Goal: Information Seeking & Learning: Learn about a topic

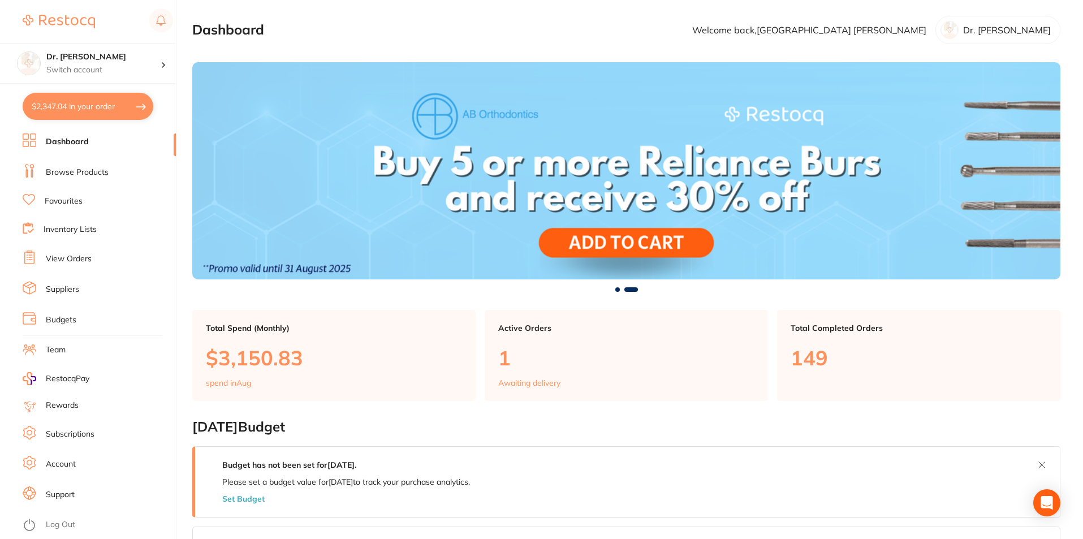
click at [59, 110] on button "$2,347.04 in your order" at bounding box center [88, 106] width 131 height 27
checkbox input "true"
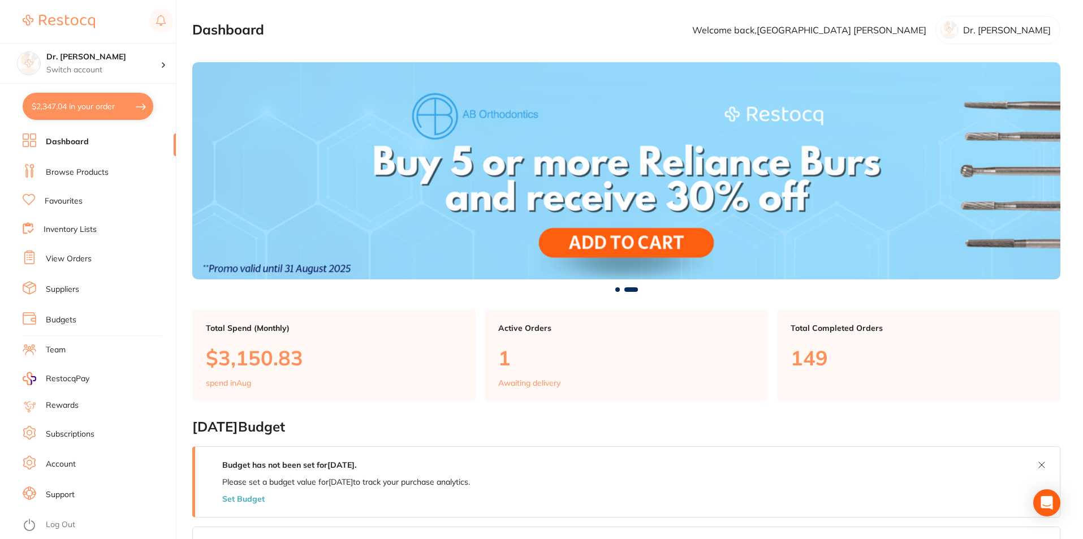
checkbox input "true"
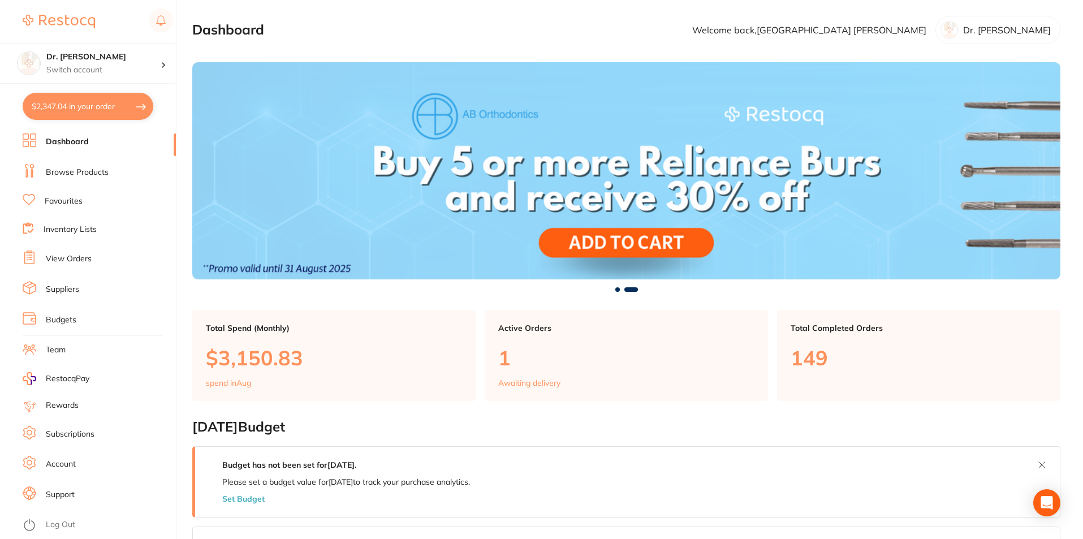
checkbox input "true"
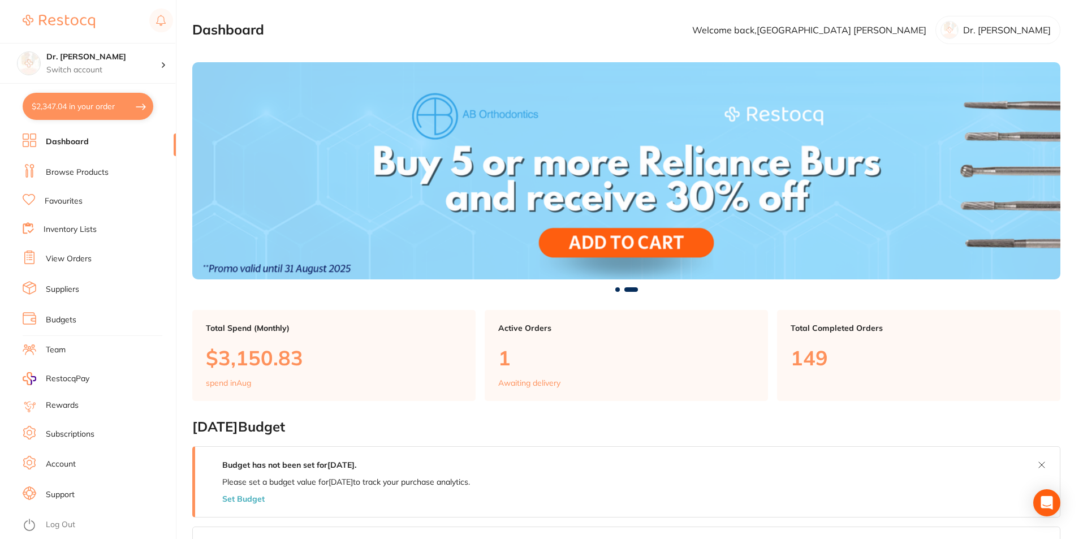
checkbox input "true"
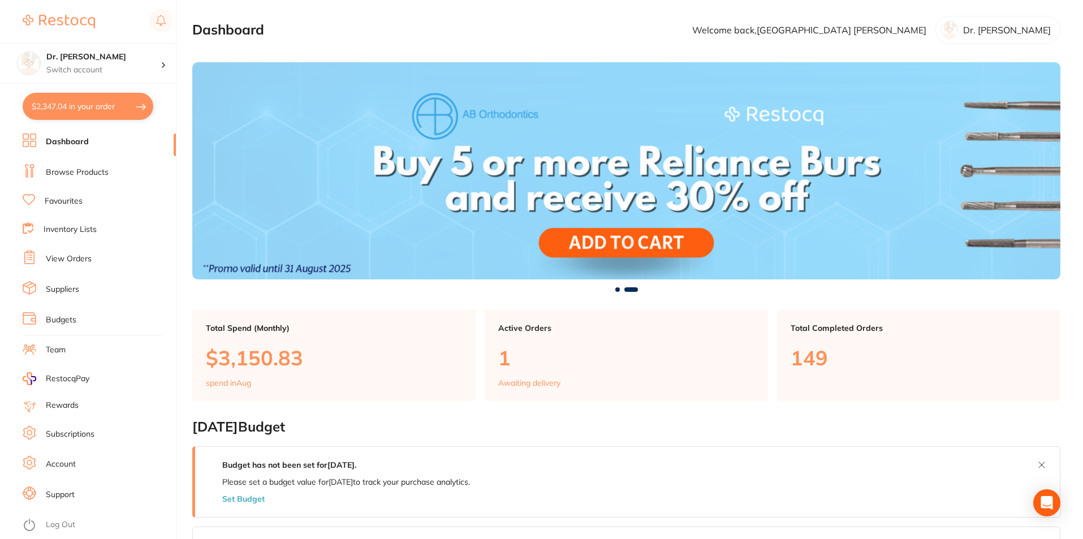
checkbox input "true"
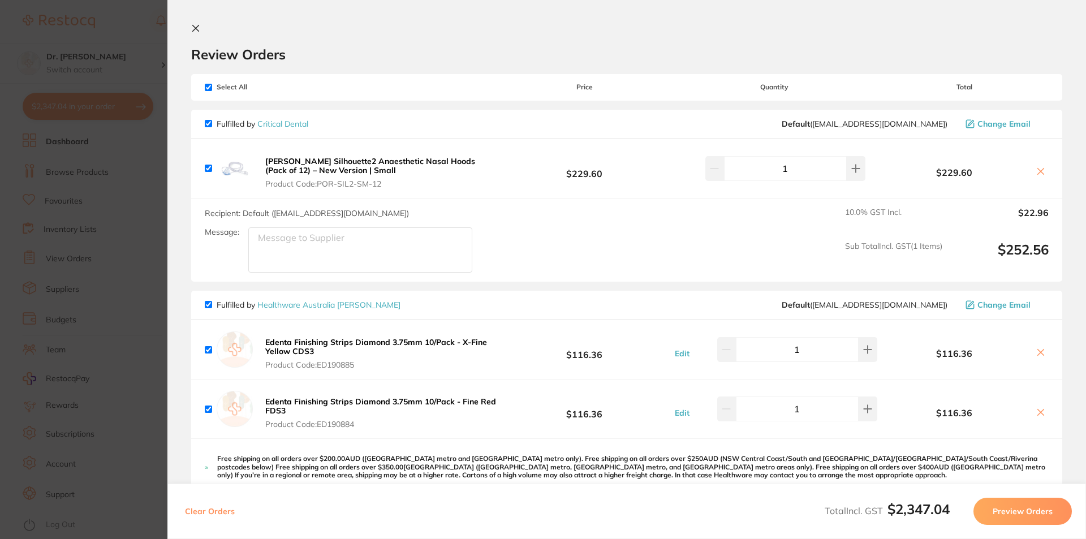
click at [208, 88] on input "checkbox" at bounding box center [208, 87] width 7 height 7
checkbox input "false"
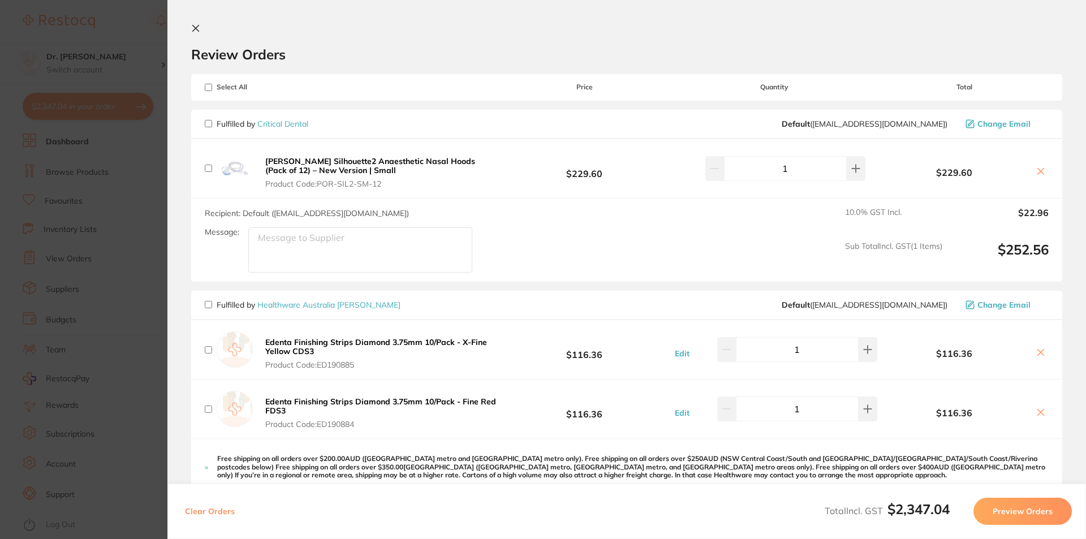
checkbox input "false"
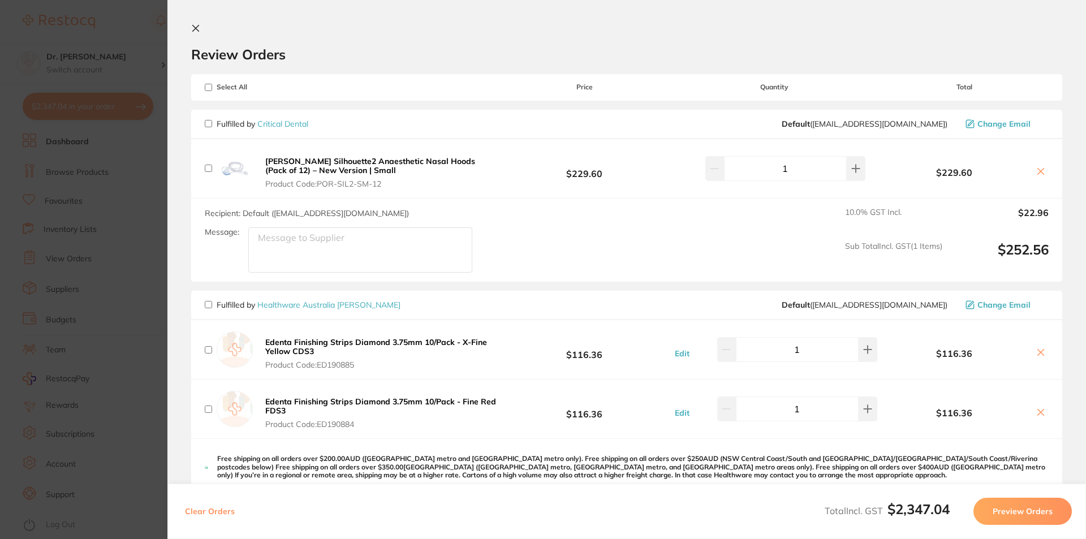
checkbox input "false"
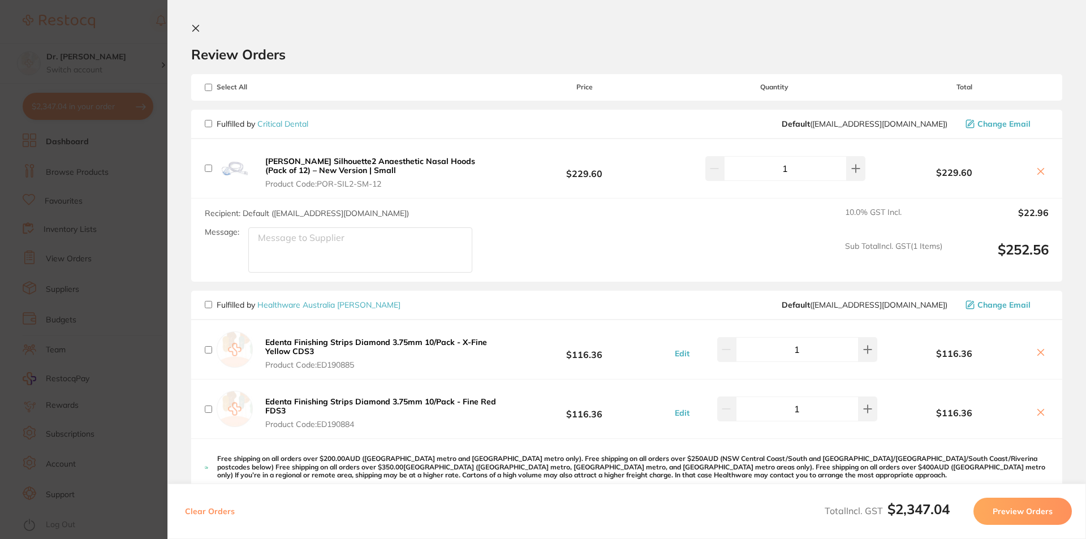
checkbox input "false"
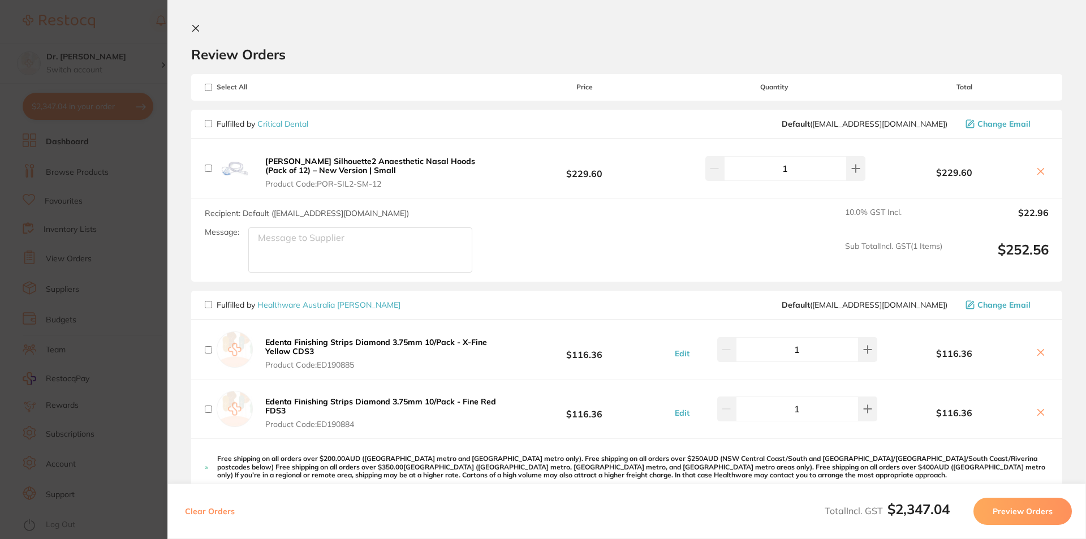
checkbox input "false"
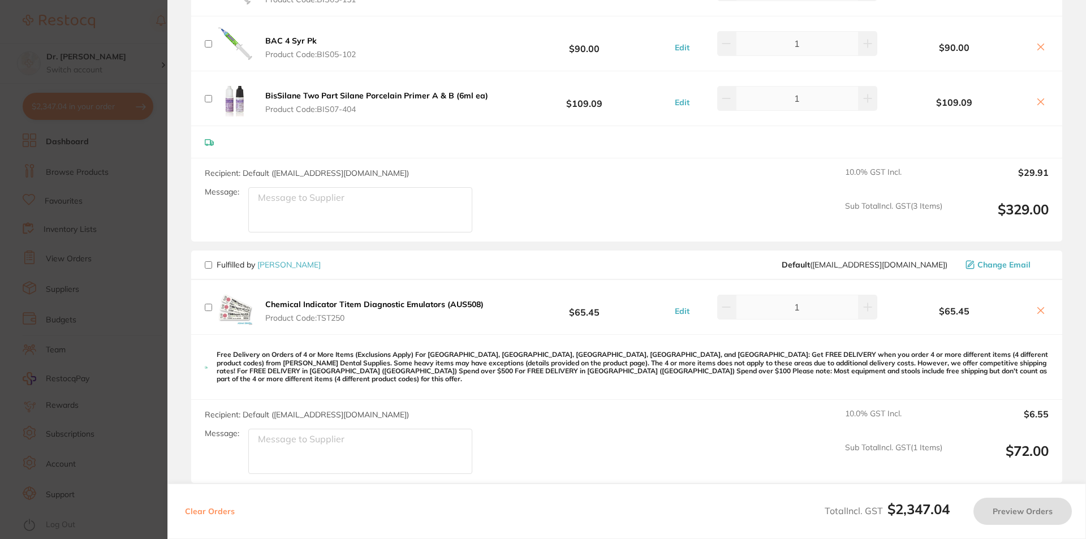
scroll to position [1818, 0]
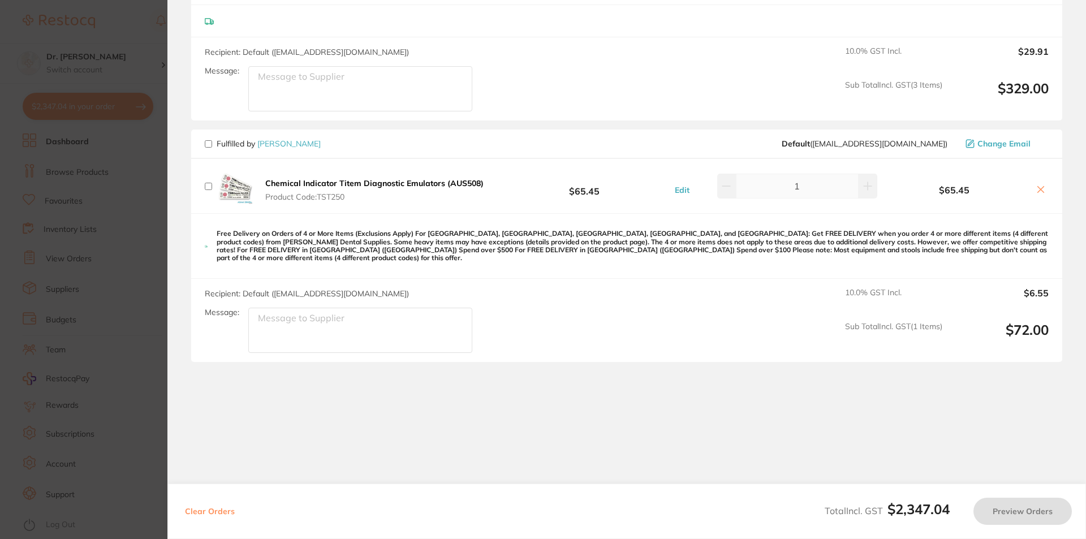
click at [149, 61] on section "Update RRP Set your pre negotiated price for this item. Item Agreed RRP (excl. …" at bounding box center [543, 269] width 1086 height 539
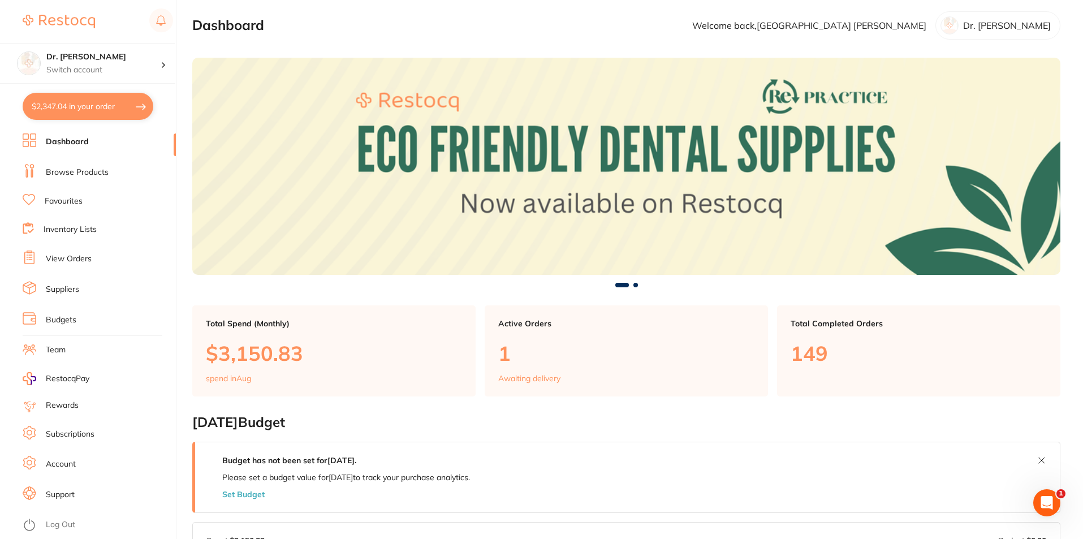
click at [77, 170] on link "Browse Products" at bounding box center [77, 172] width 63 height 11
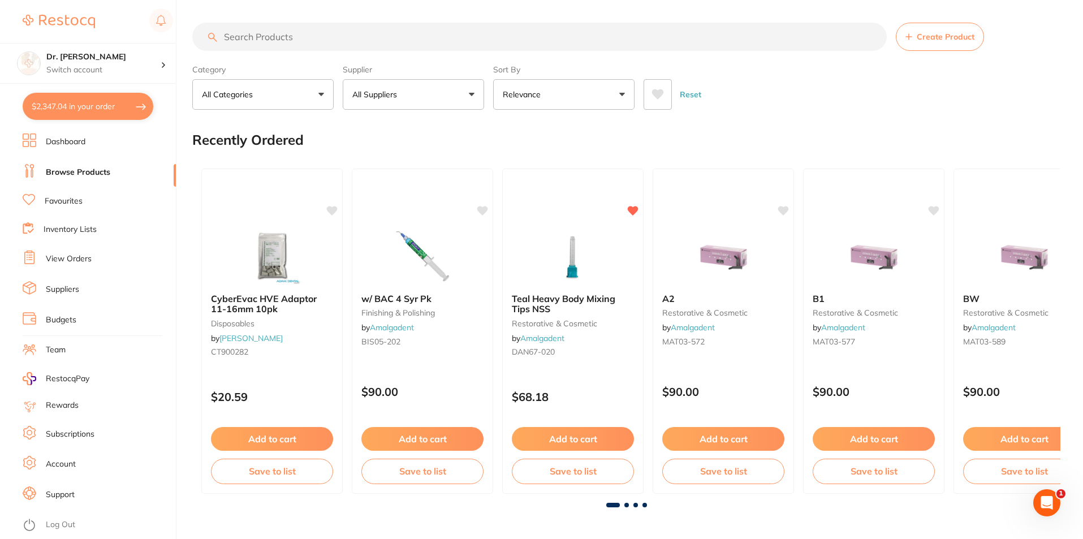
click at [66, 286] on link "Suppliers" at bounding box center [62, 289] width 33 height 11
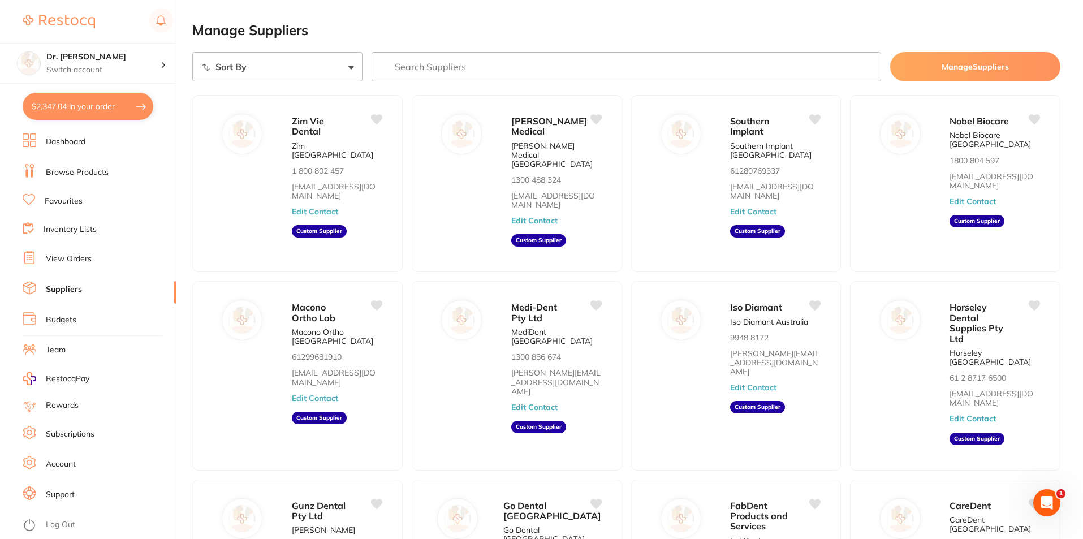
click at [436, 60] on input "search" at bounding box center [627, 66] width 510 height 29
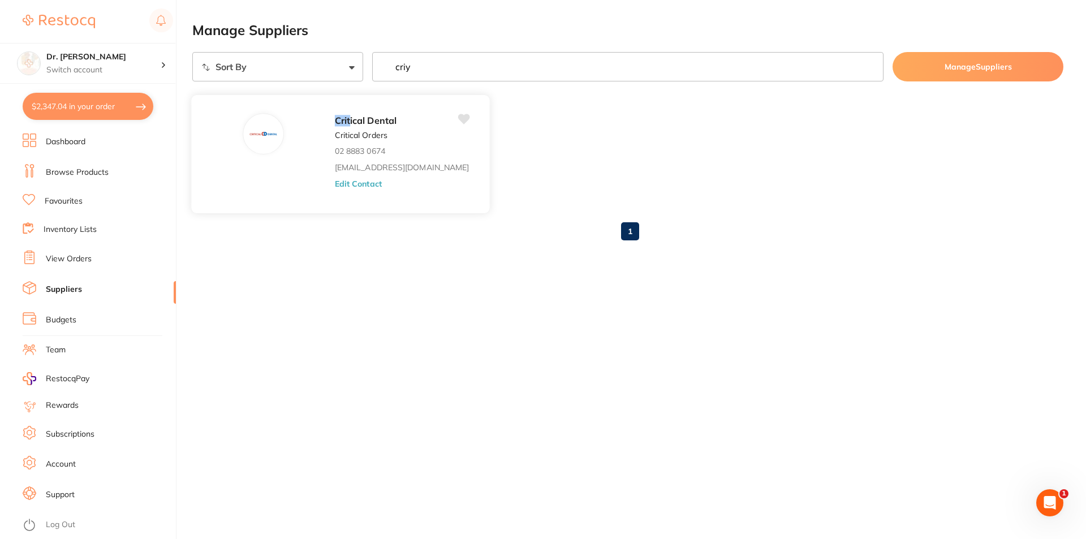
click at [350, 119] on span "ical Dental" at bounding box center [373, 120] width 46 height 11
click at [335, 163] on link "[EMAIL_ADDRESS][DOMAIN_NAME]" at bounding box center [402, 167] width 134 height 9
click at [449, 73] on input "criy" at bounding box center [628, 66] width 512 height 29
click at [341, 127] on div "Cri tical Dental" at bounding box center [402, 120] width 134 height 15
click at [423, 72] on input "cri" at bounding box center [628, 66] width 512 height 29
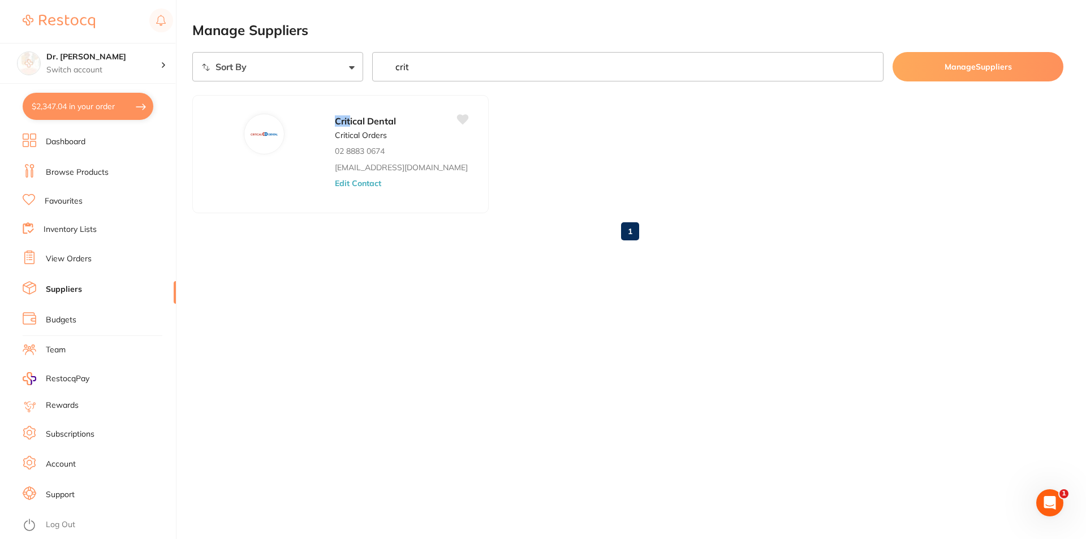
type input "crit"
click at [342, 65] on select "Sort By A-Z Z-A" at bounding box center [277, 66] width 171 height 29
click at [71, 206] on link "Favourites" at bounding box center [64, 201] width 38 height 11
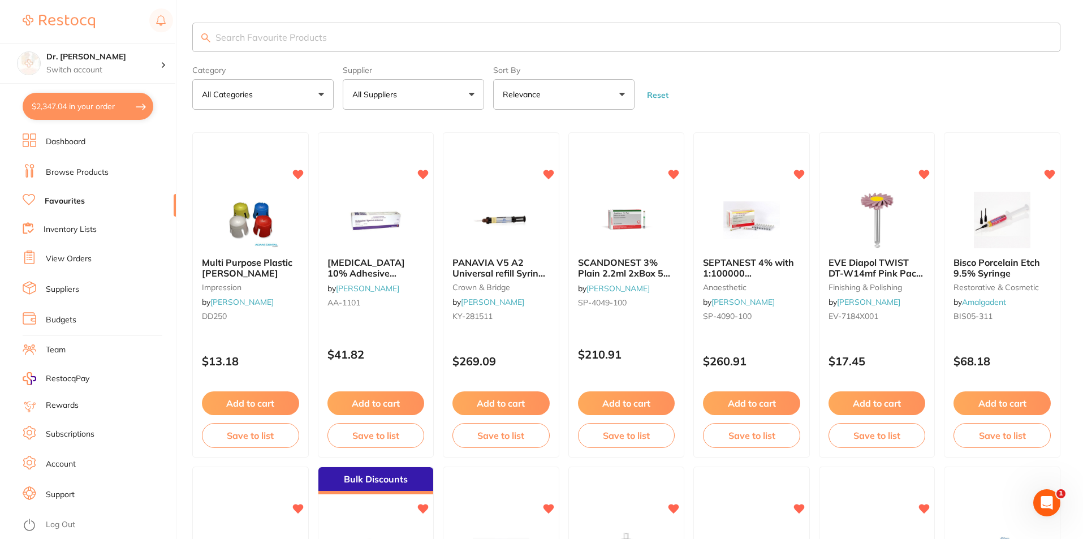
click at [389, 96] on p "All Suppliers" at bounding box center [376, 94] width 49 height 11
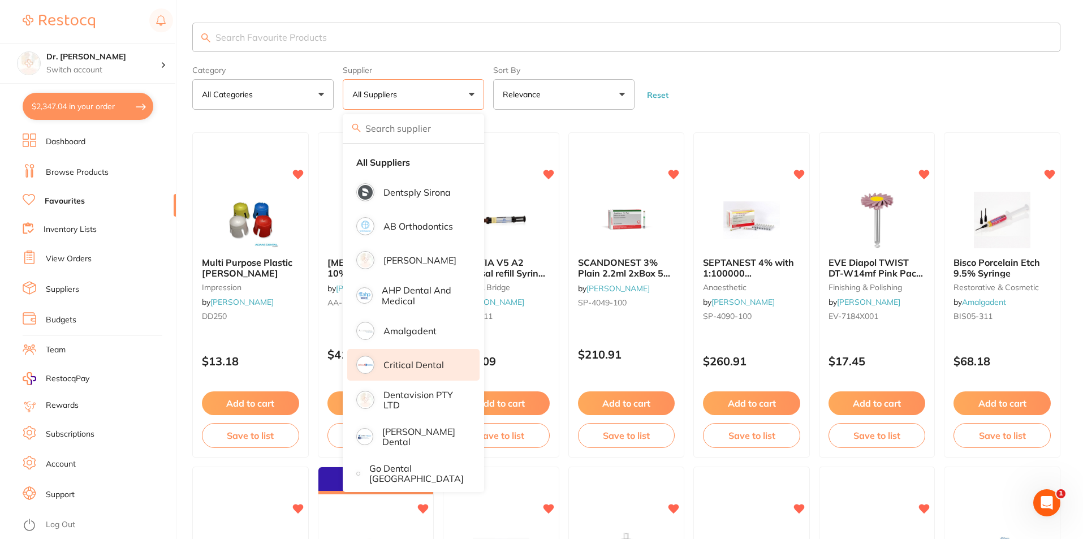
click at [403, 369] on p "Critical Dental" at bounding box center [414, 365] width 61 height 10
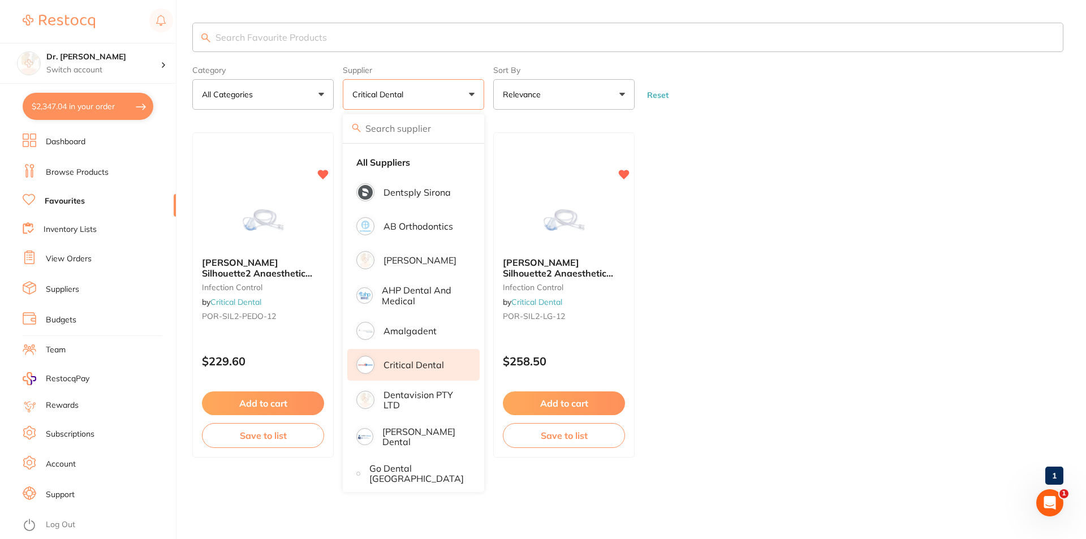
click at [402, 365] on p "Critical Dental" at bounding box center [414, 365] width 61 height 10
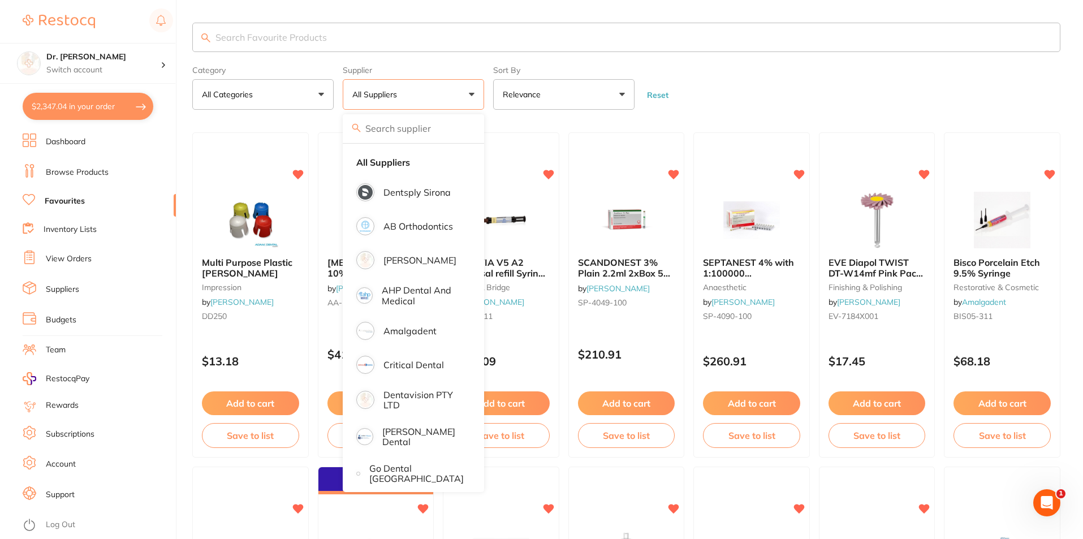
click at [404, 101] on button "All Suppliers" at bounding box center [413, 94] width 141 height 31
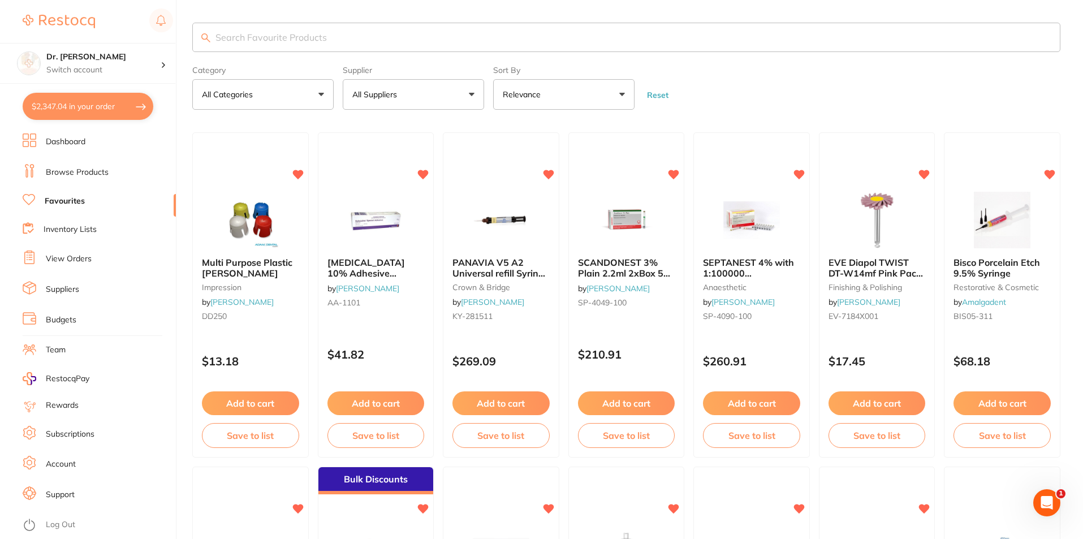
click at [404, 101] on button "All Suppliers" at bounding box center [413, 94] width 141 height 31
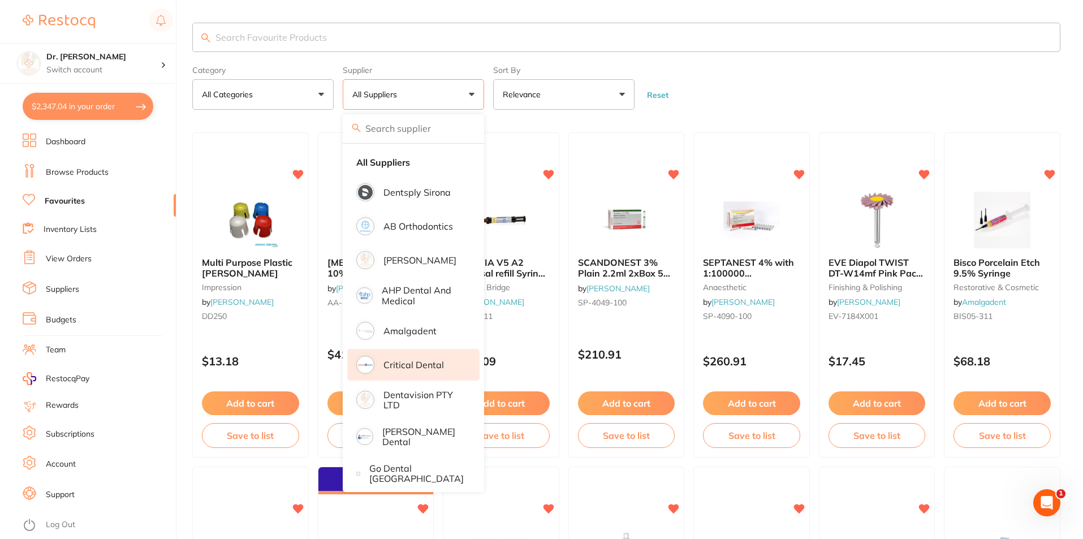
click at [407, 364] on p "Critical Dental" at bounding box center [414, 365] width 61 height 10
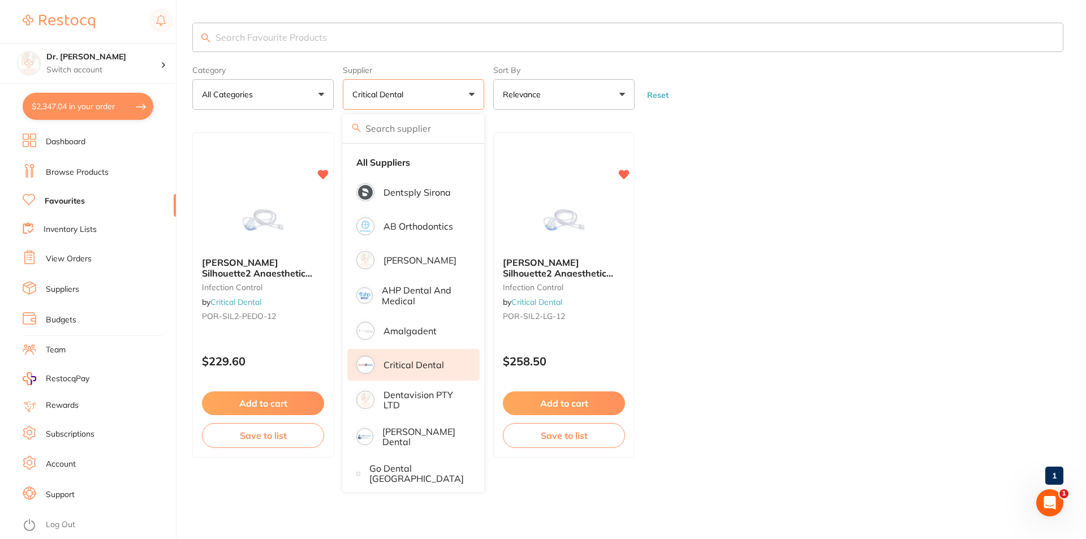
click at [840, 259] on ul "[PERSON_NAME] Silhouette2 Anaesthetic Nasal Hoods (Pack of 12) – New Version | …" at bounding box center [627, 294] width 871 height 325
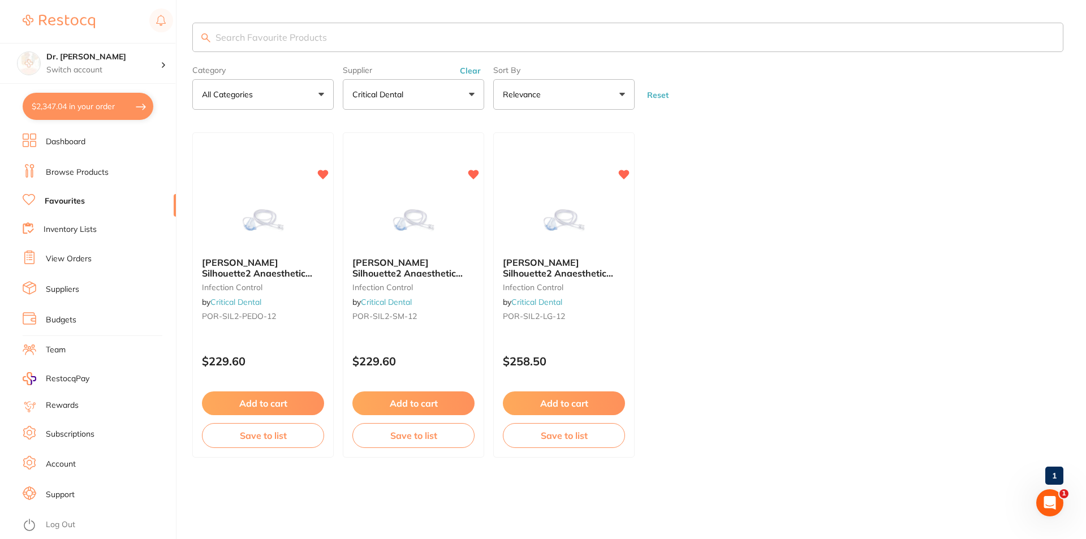
click at [97, 175] on link "Browse Products" at bounding box center [77, 172] width 63 height 11
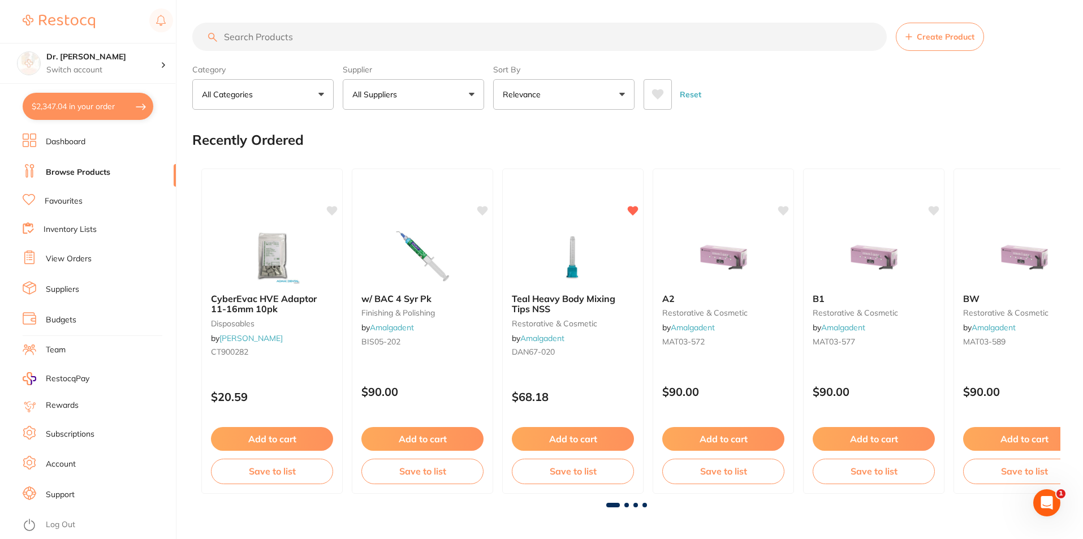
click at [452, 93] on button "All Suppliers" at bounding box center [413, 94] width 141 height 31
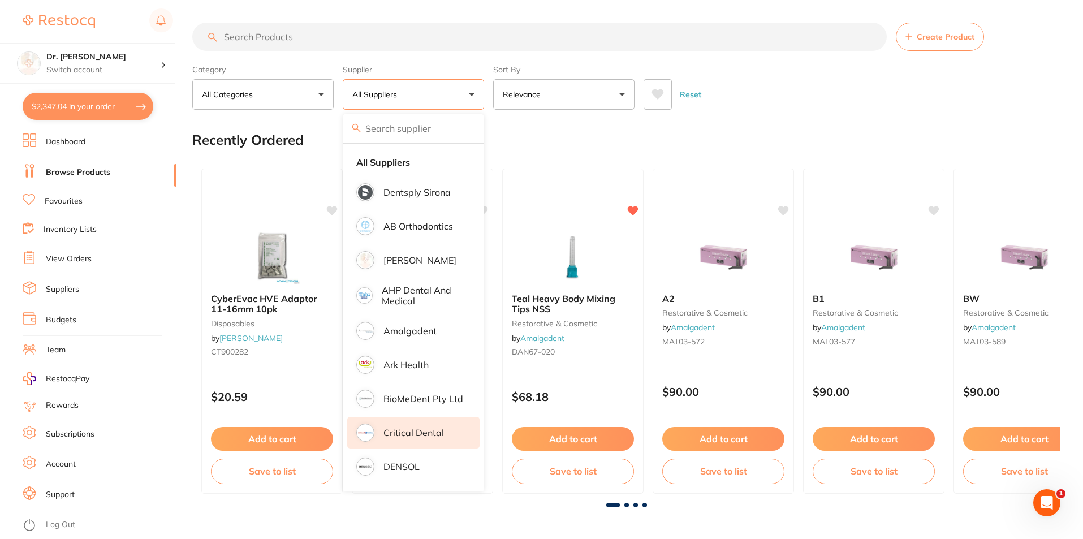
click at [390, 437] on p "Critical Dental" at bounding box center [414, 433] width 61 height 10
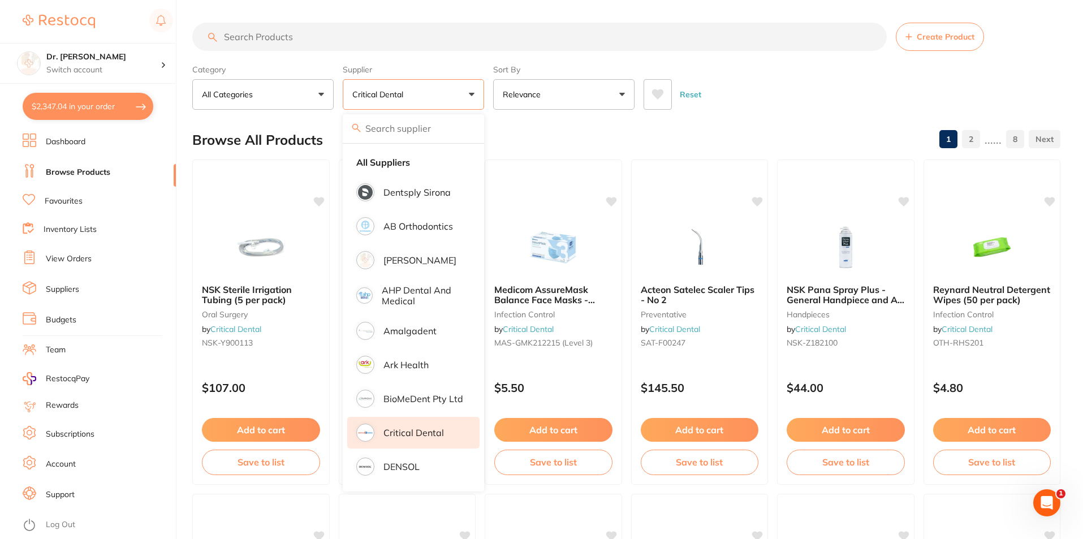
click at [301, 38] on input "search" at bounding box center [539, 37] width 695 height 28
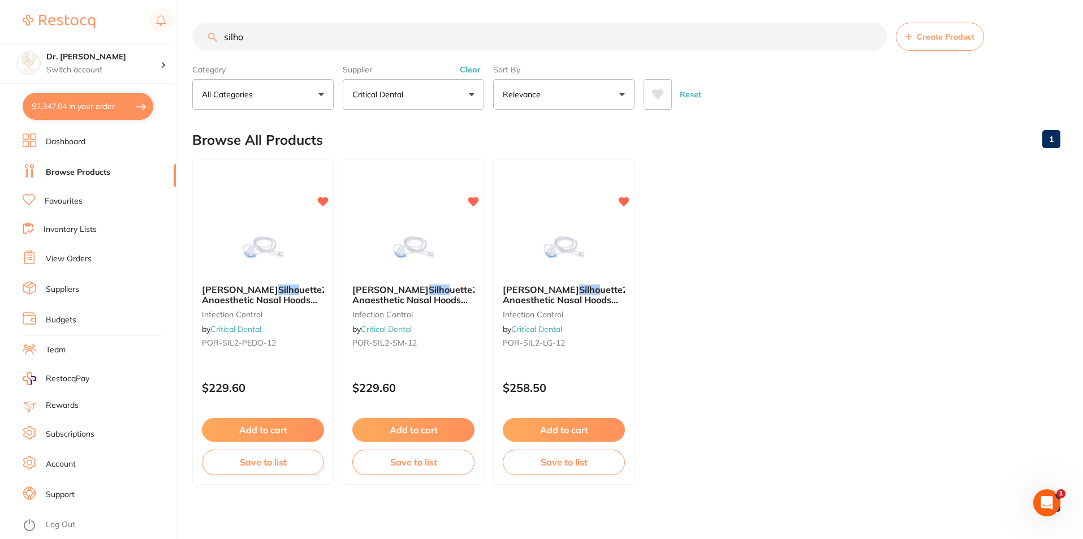
type input "silho"
click at [83, 228] on link "Inventory Lists" at bounding box center [70, 229] width 53 height 11
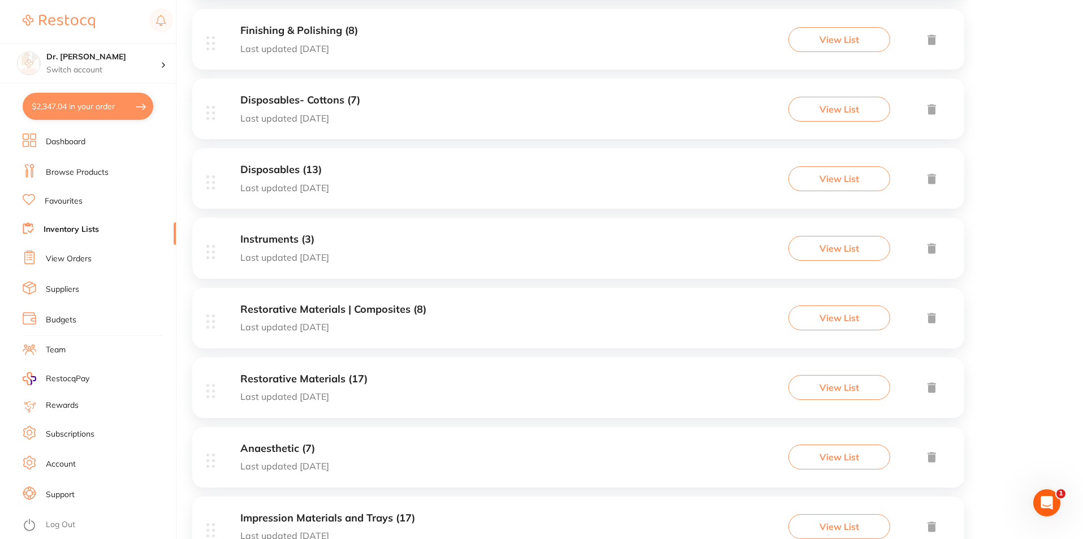
scroll to position [1181, 0]
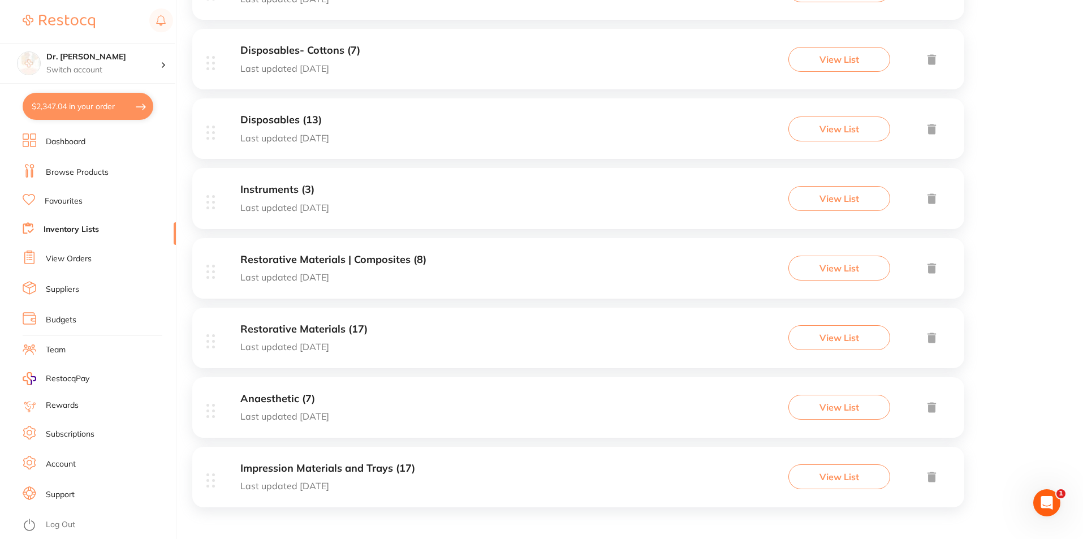
click at [71, 232] on link "Inventory Lists" at bounding box center [71, 229] width 55 height 11
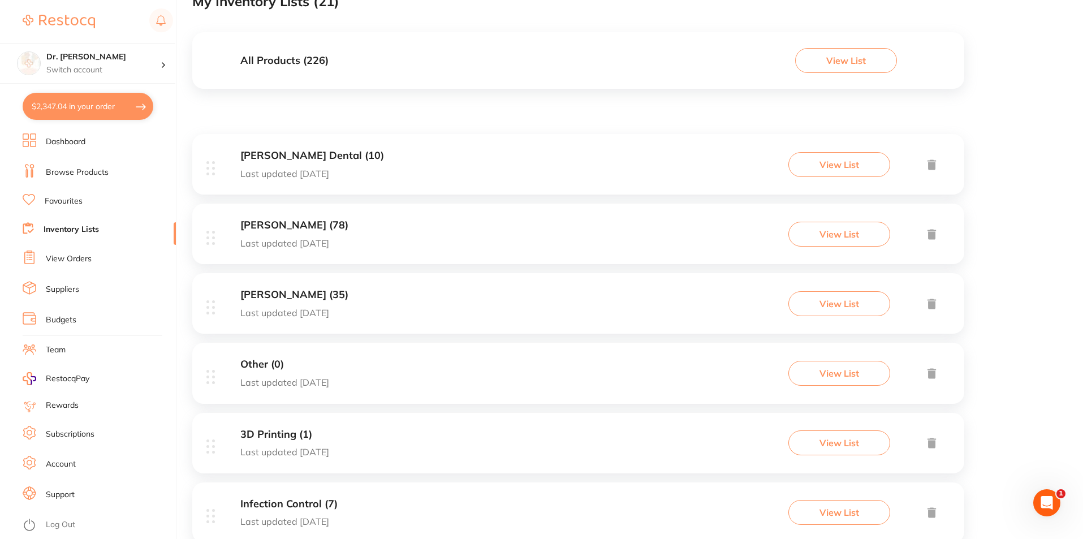
scroll to position [0, 0]
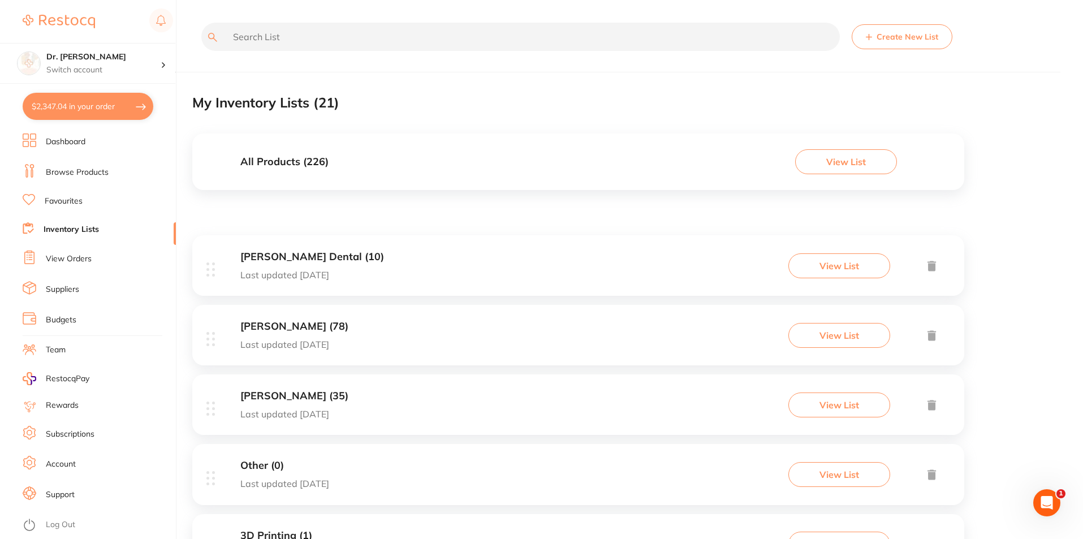
click at [270, 46] on input "text" at bounding box center [520, 37] width 639 height 28
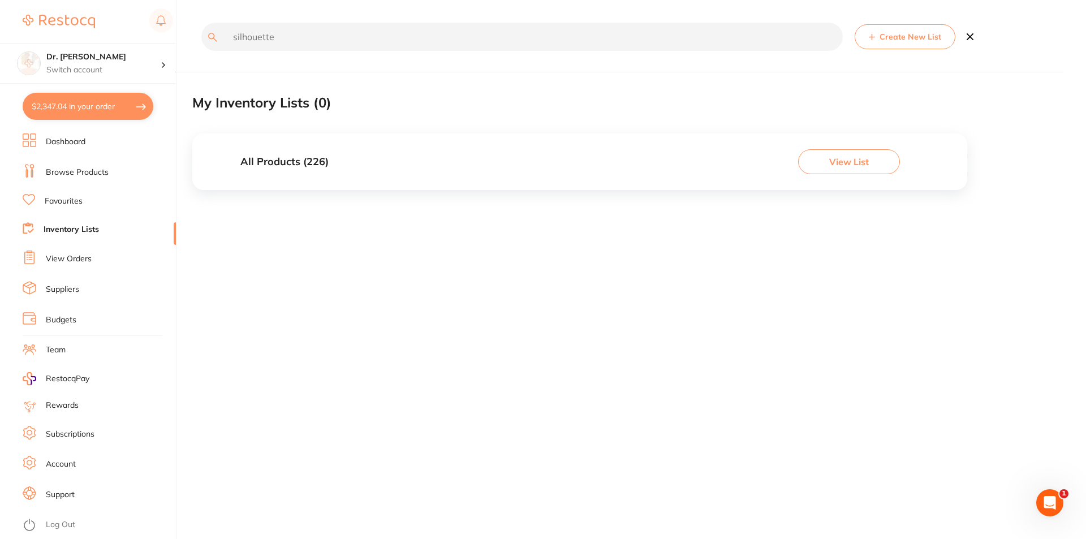
type input "silhouette"
click at [72, 171] on link "Browse Products" at bounding box center [77, 172] width 63 height 11
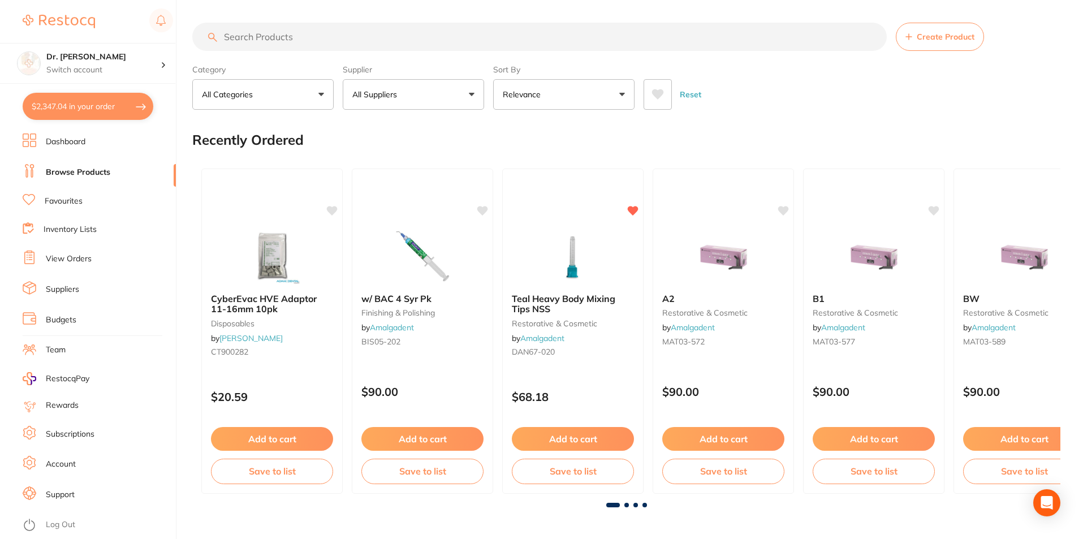
click at [234, 38] on input "search" at bounding box center [539, 37] width 695 height 28
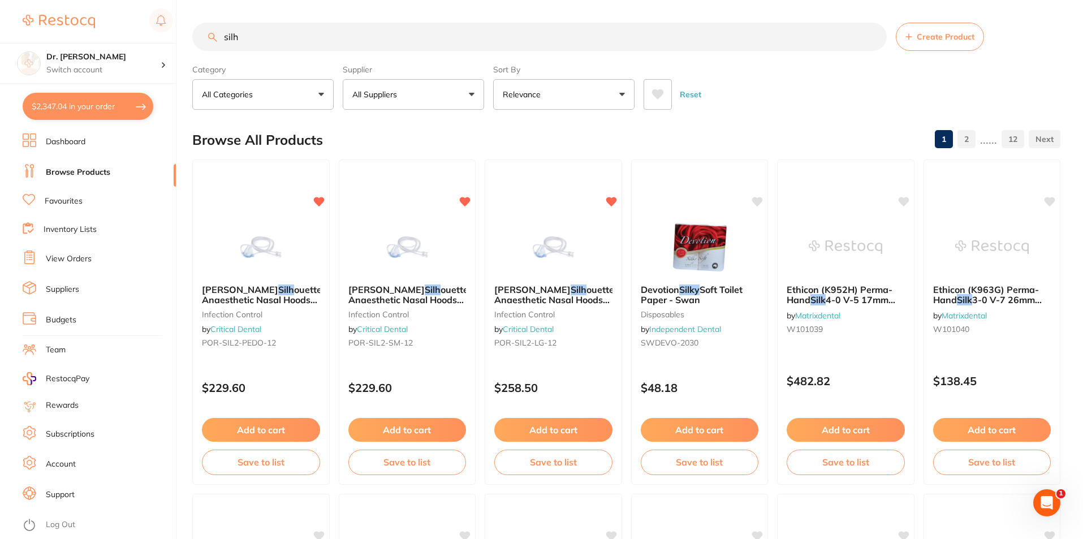
type input "silh"
click at [271, 296] on span "ouette2 Anaesthetic Nasal Hoods (Pack of 12) – New Version | Paediatric" at bounding box center [264, 304] width 127 height 43
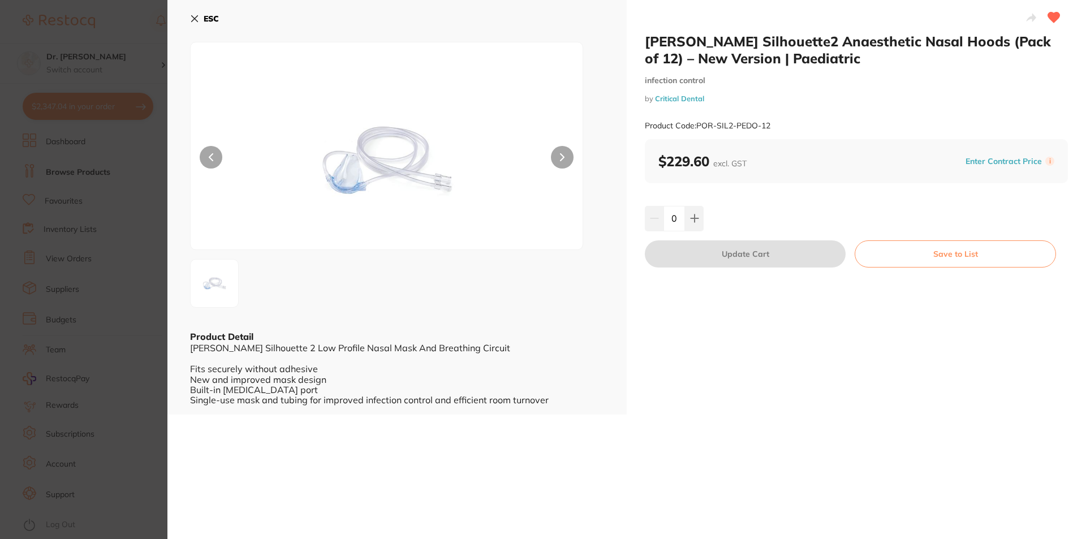
click at [193, 15] on icon at bounding box center [194, 18] width 9 height 9
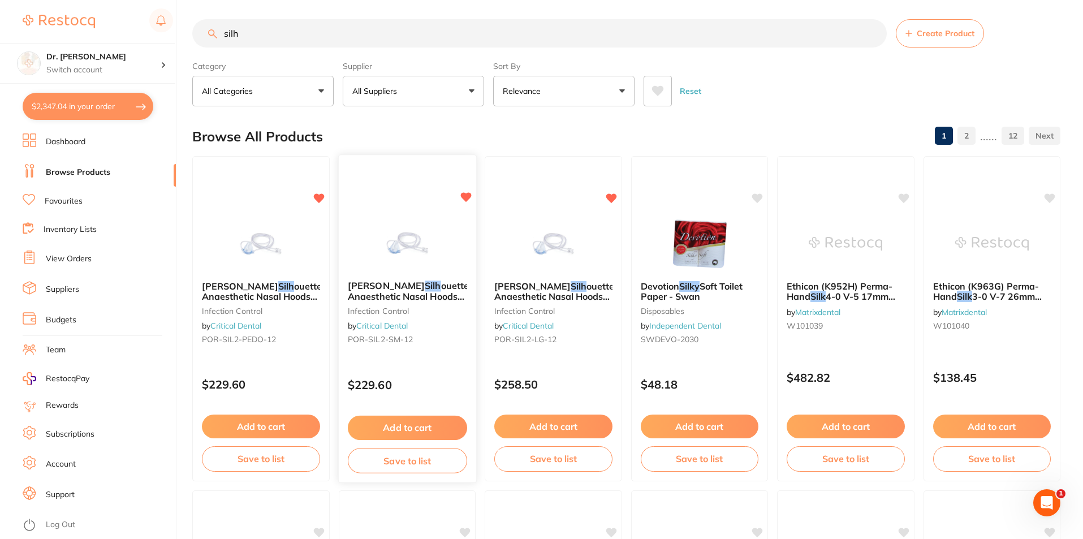
click at [417, 293] on span "ouette2 Anaesthetic Nasal Hoods (Pack of 12) – New Version | Small" at bounding box center [410, 301] width 127 height 43
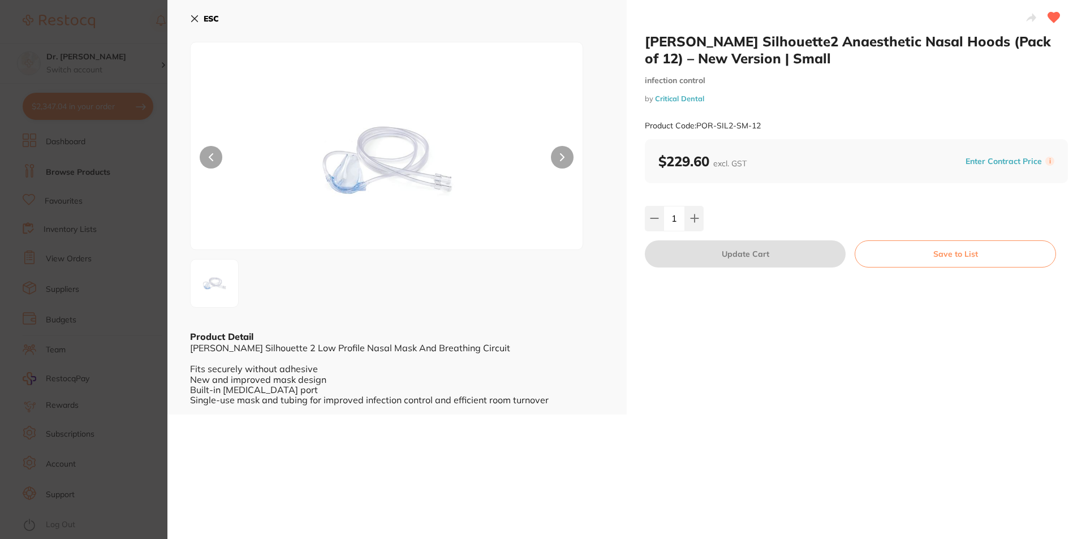
click at [191, 14] on icon at bounding box center [194, 18] width 9 height 9
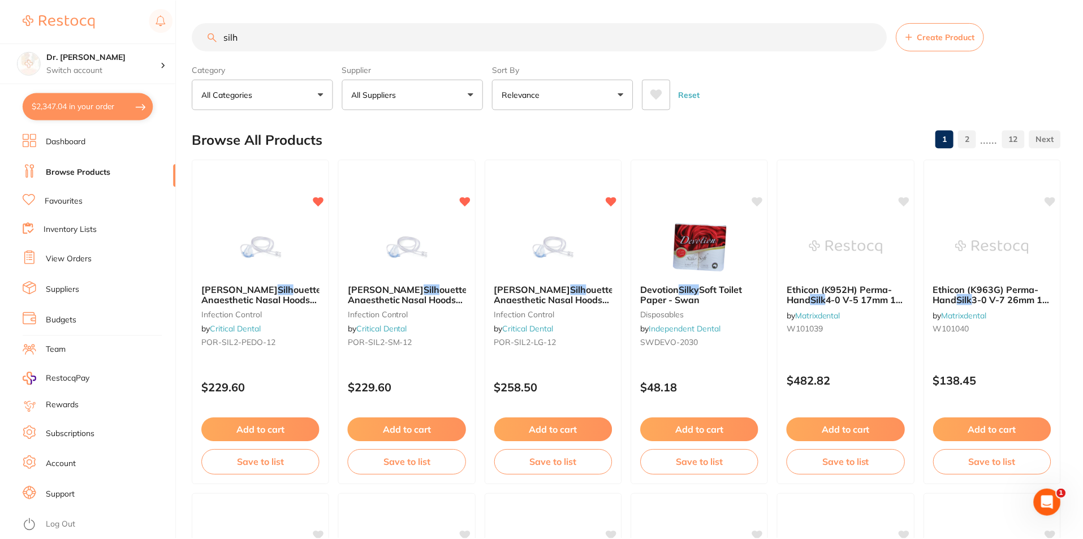
scroll to position [3, 0]
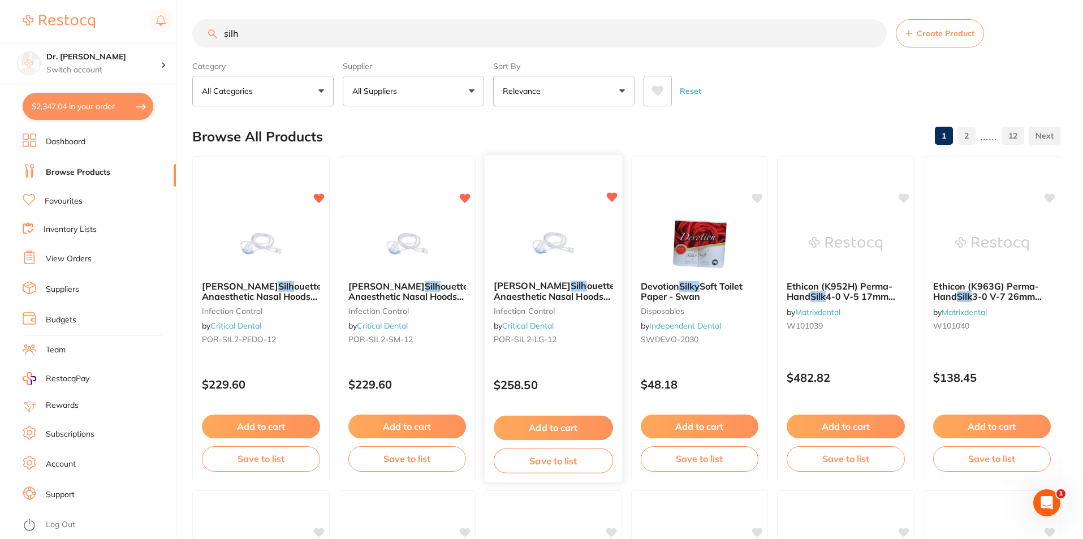
click at [511, 286] on span "[PERSON_NAME]" at bounding box center [532, 285] width 77 height 11
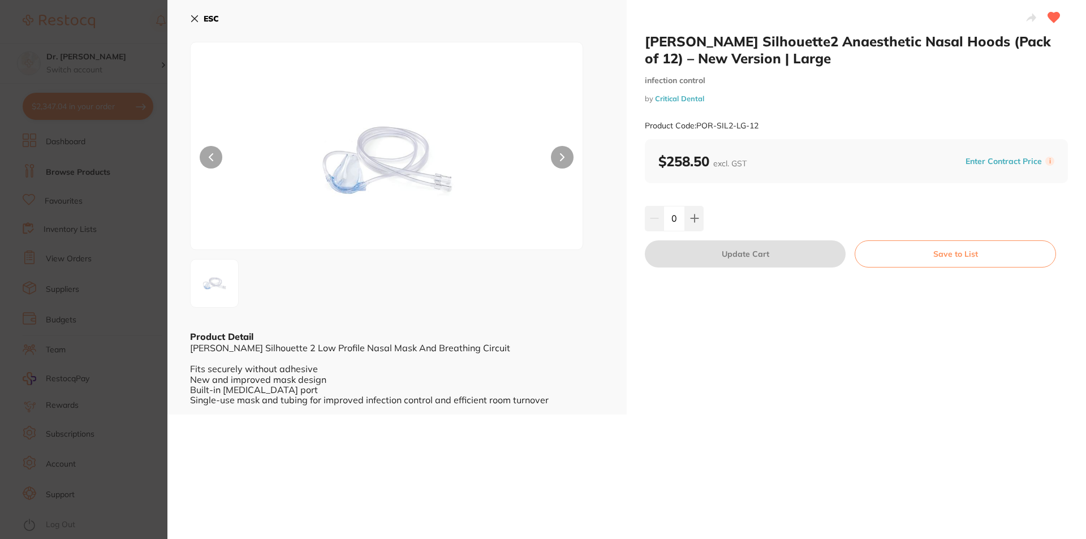
click at [184, 12] on div "ESC Product Detail [PERSON_NAME] Silhouette 2 Low Profile Nasal Mask And Breath…" at bounding box center [396, 207] width 459 height 415
click at [198, 19] on icon at bounding box center [194, 18] width 9 height 9
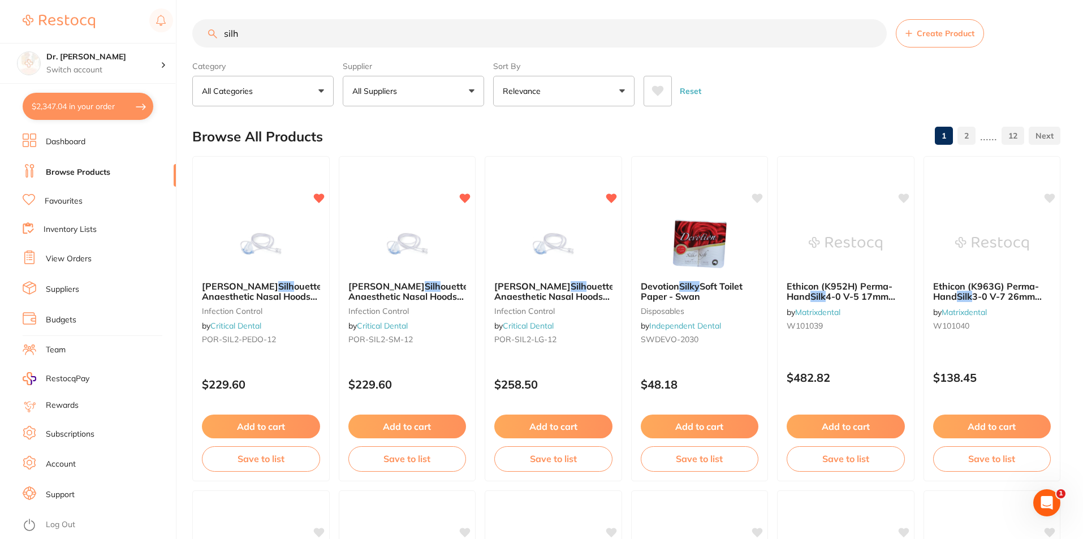
scroll to position [230, 0]
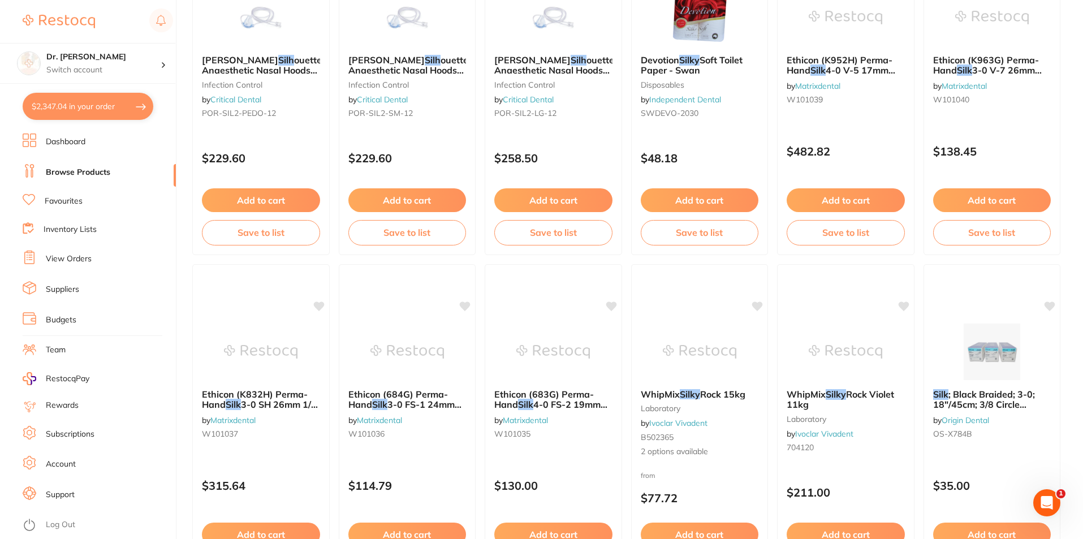
click at [72, 490] on link "Support" at bounding box center [60, 494] width 29 height 11
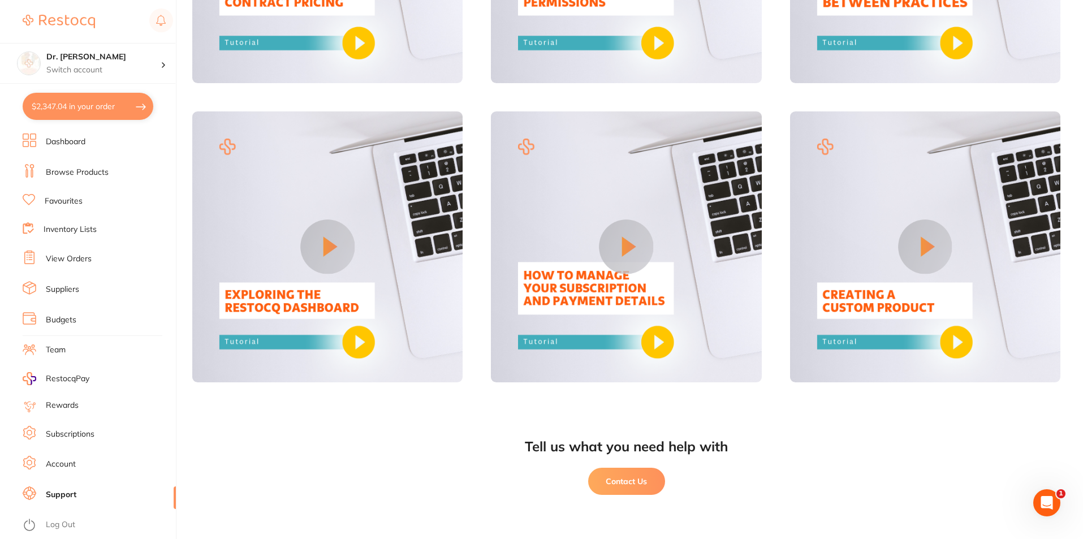
scroll to position [903, 0]
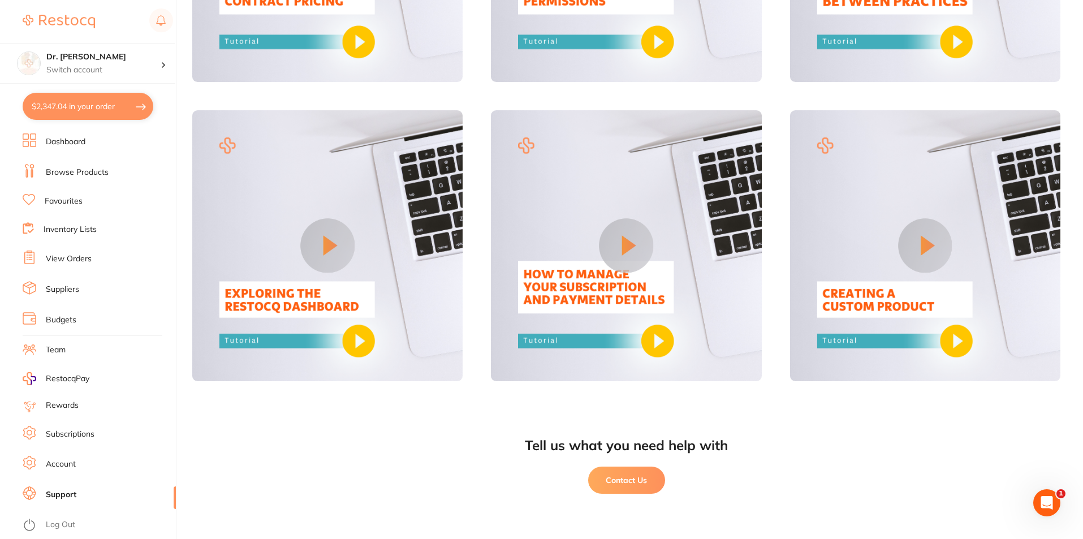
click at [610, 479] on button "Contact Us" at bounding box center [626, 480] width 77 height 27
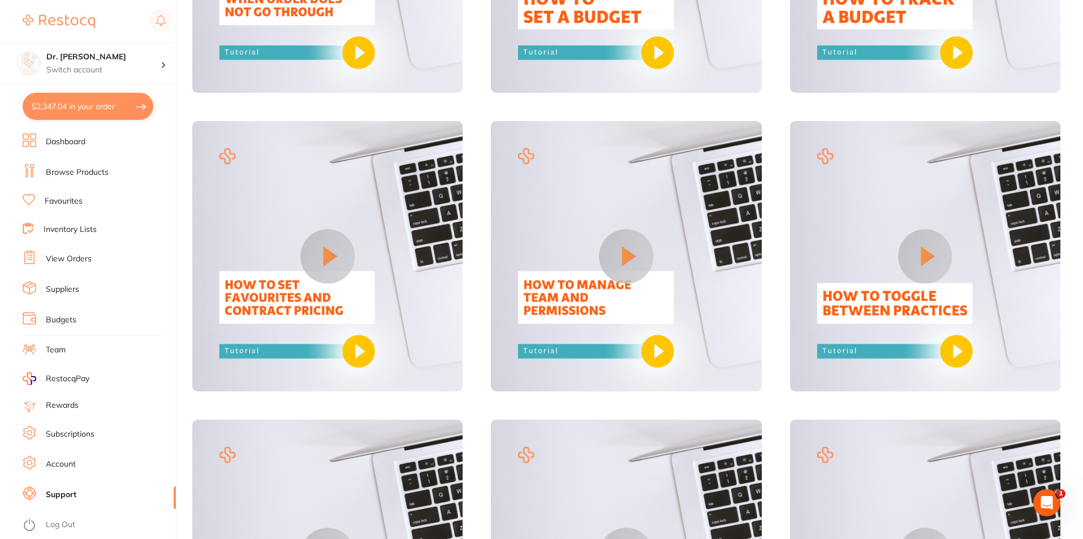
scroll to position [507, 0]
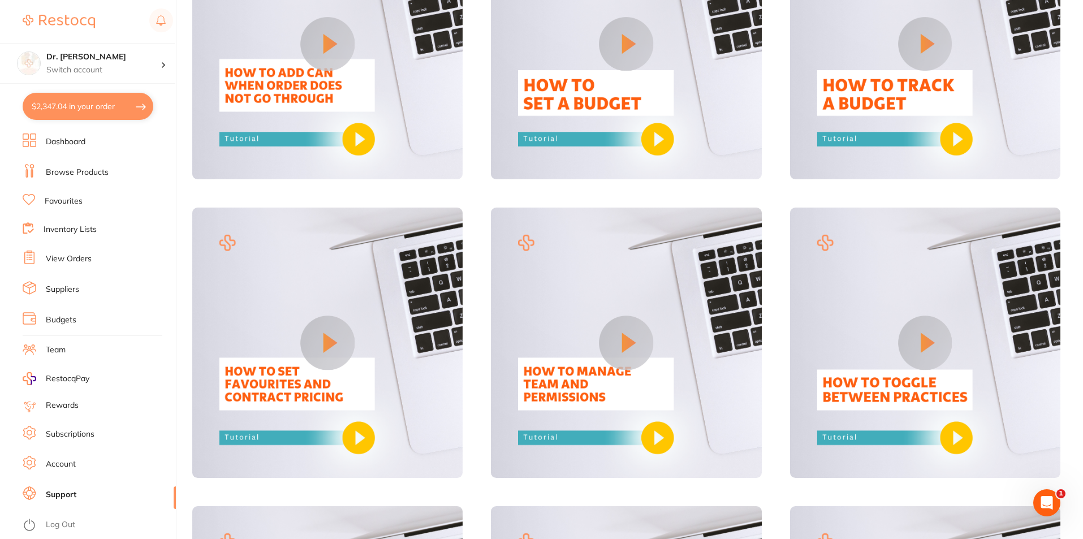
click at [82, 291] on li "Suppliers" at bounding box center [99, 289] width 153 height 17
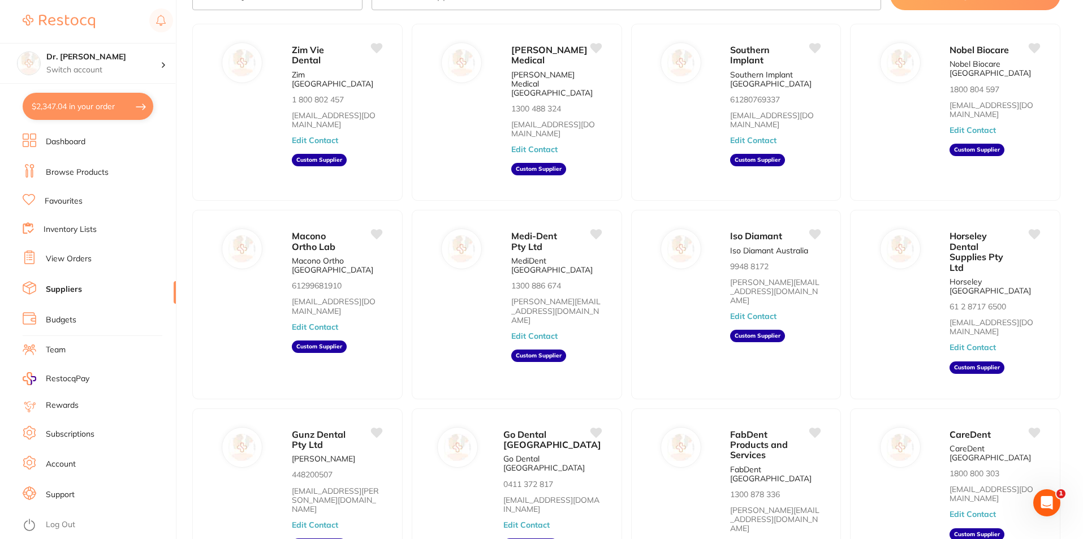
scroll to position [150, 0]
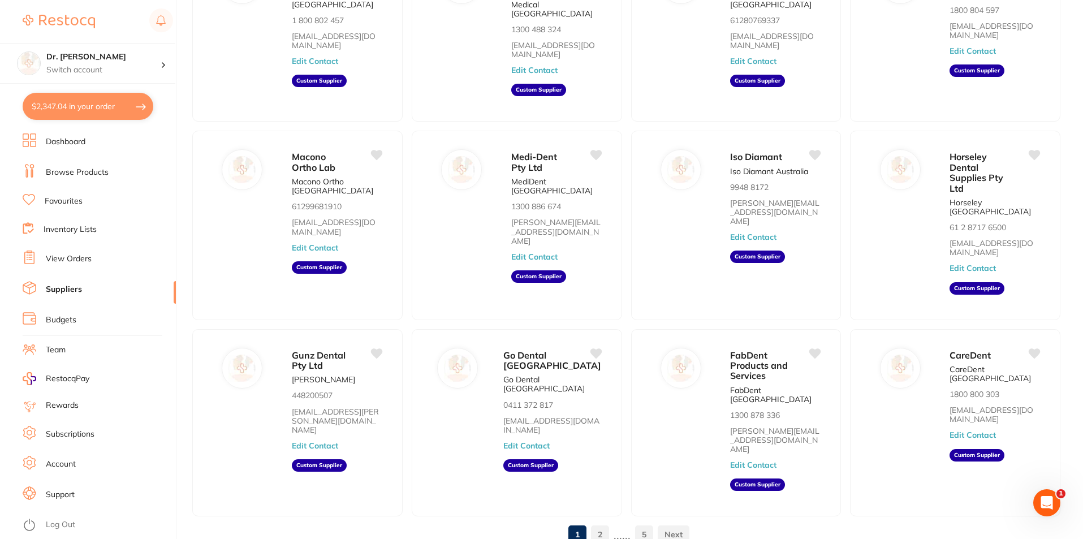
click at [601, 523] on link "2" at bounding box center [600, 534] width 18 height 23
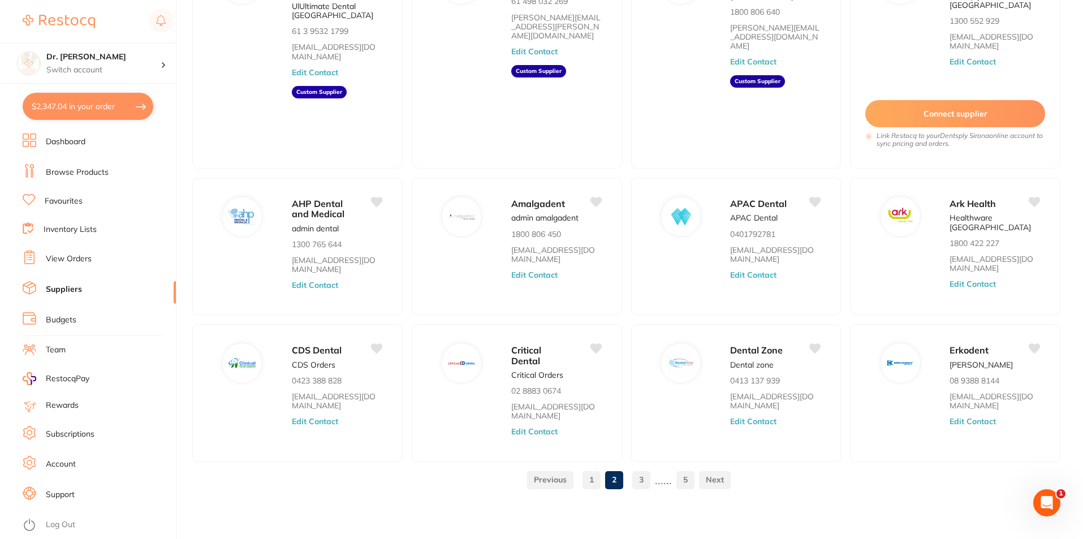
scroll to position [95, 0]
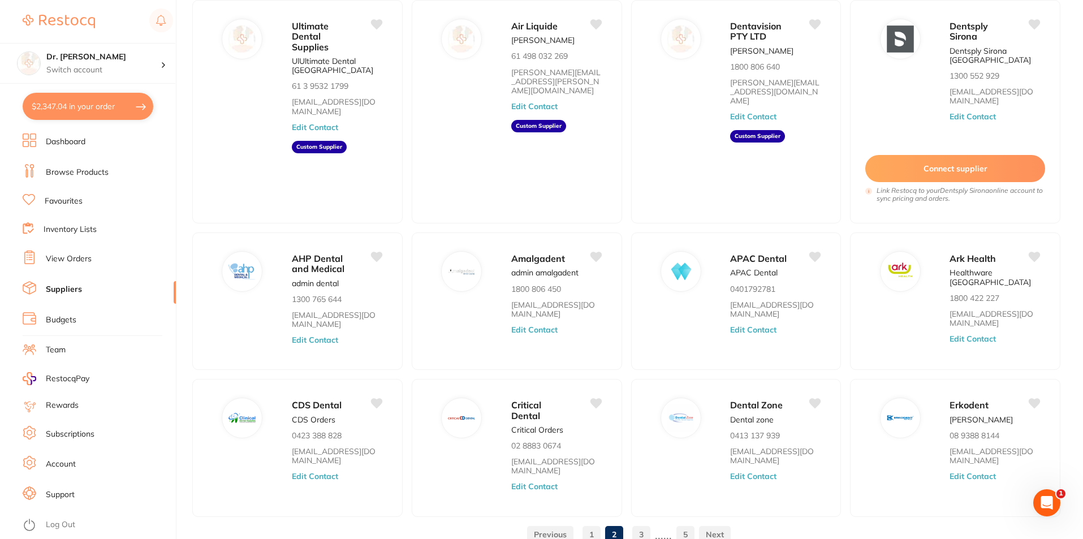
click at [78, 174] on link "Browse Products" at bounding box center [77, 172] width 63 height 11
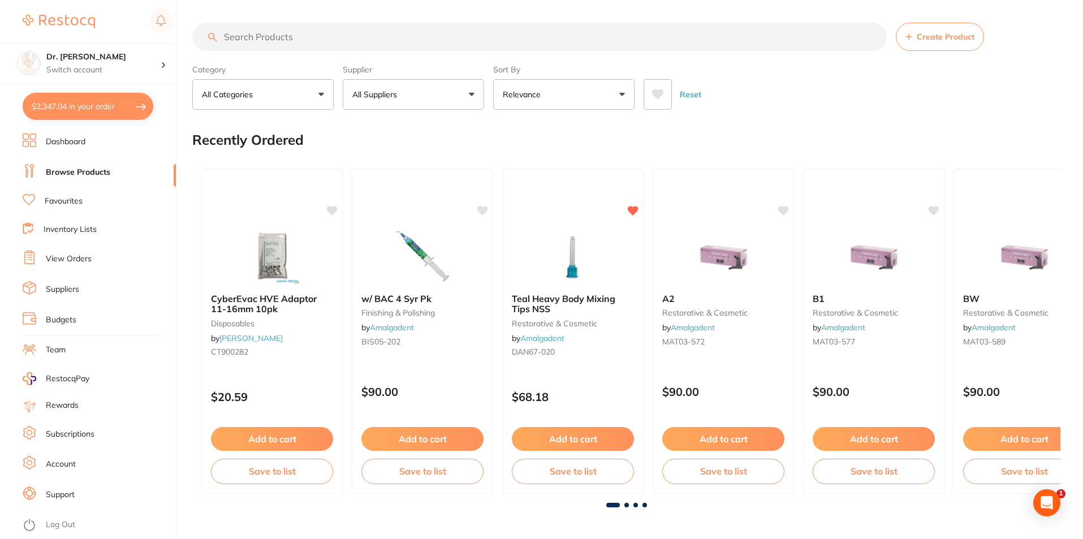
click at [88, 231] on link "Inventory Lists" at bounding box center [70, 229] width 53 height 11
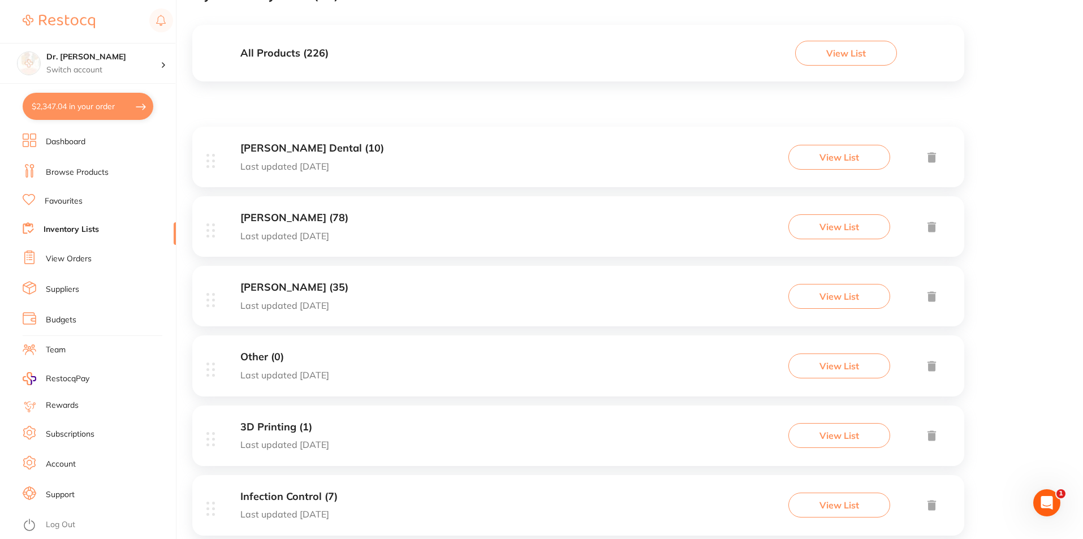
scroll to position [113, 0]
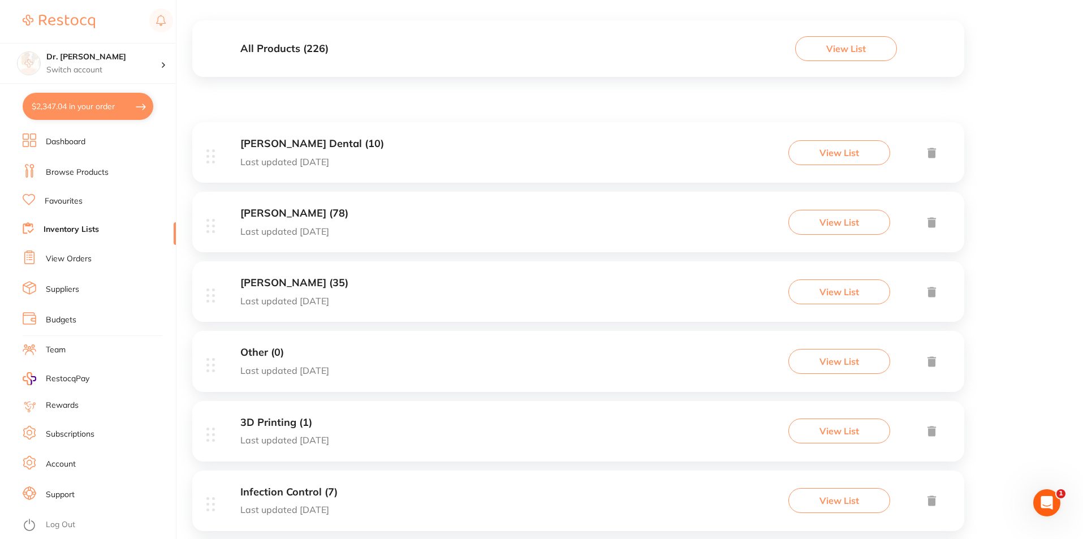
click at [66, 293] on link "Suppliers" at bounding box center [62, 289] width 33 height 11
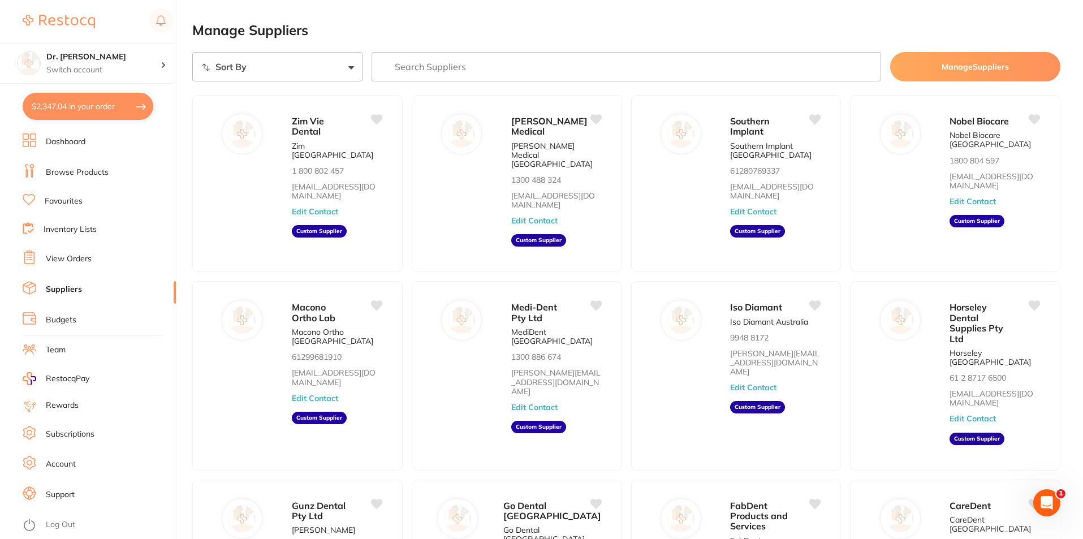
click at [68, 200] on link "Favourites" at bounding box center [64, 201] width 38 height 11
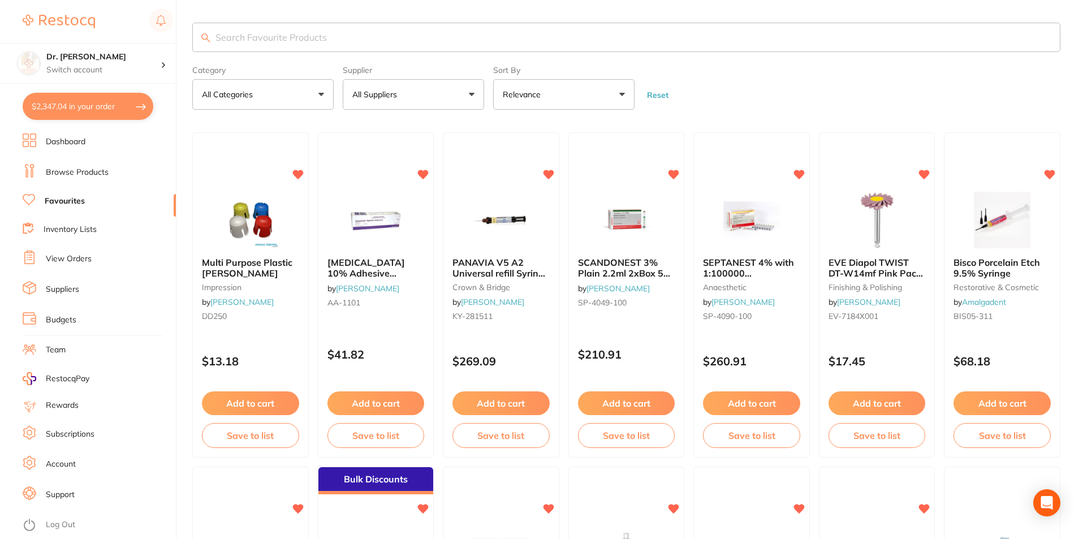
click at [264, 40] on input "search" at bounding box center [626, 37] width 868 height 29
type input "sil"
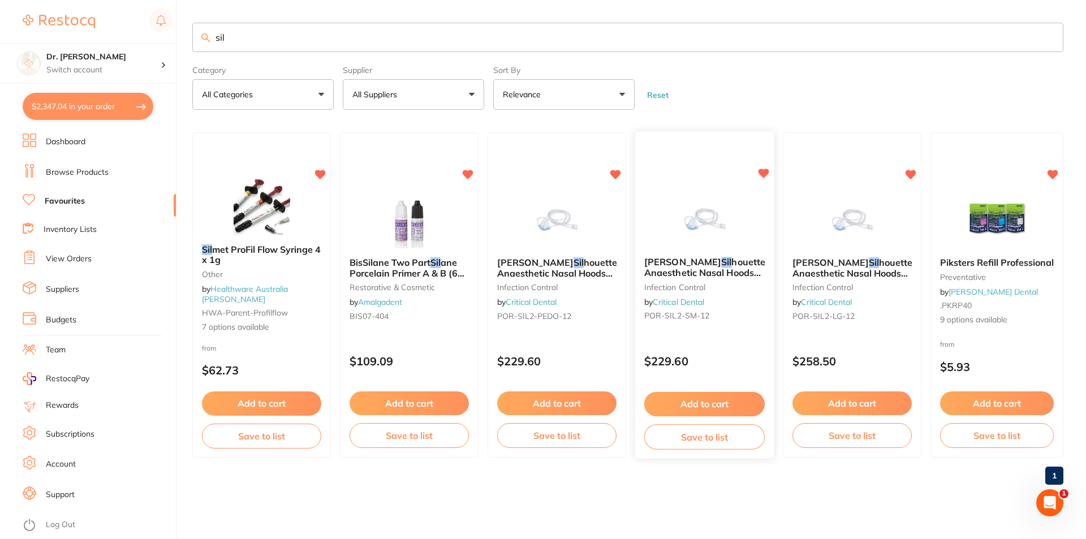
click at [699, 274] on span "houette2 Anaesthetic Nasal Hoods (Pack of 12) – New Version | Small" at bounding box center [707, 278] width 127 height 43
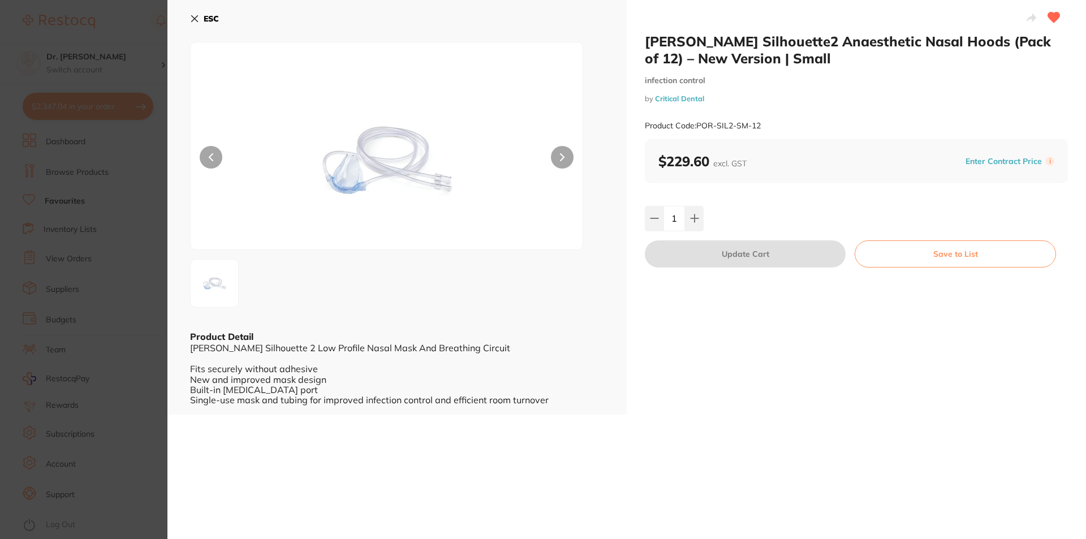
click at [193, 18] on icon at bounding box center [195, 19] width 6 height 6
